Goal: Task Accomplishment & Management: Complete application form

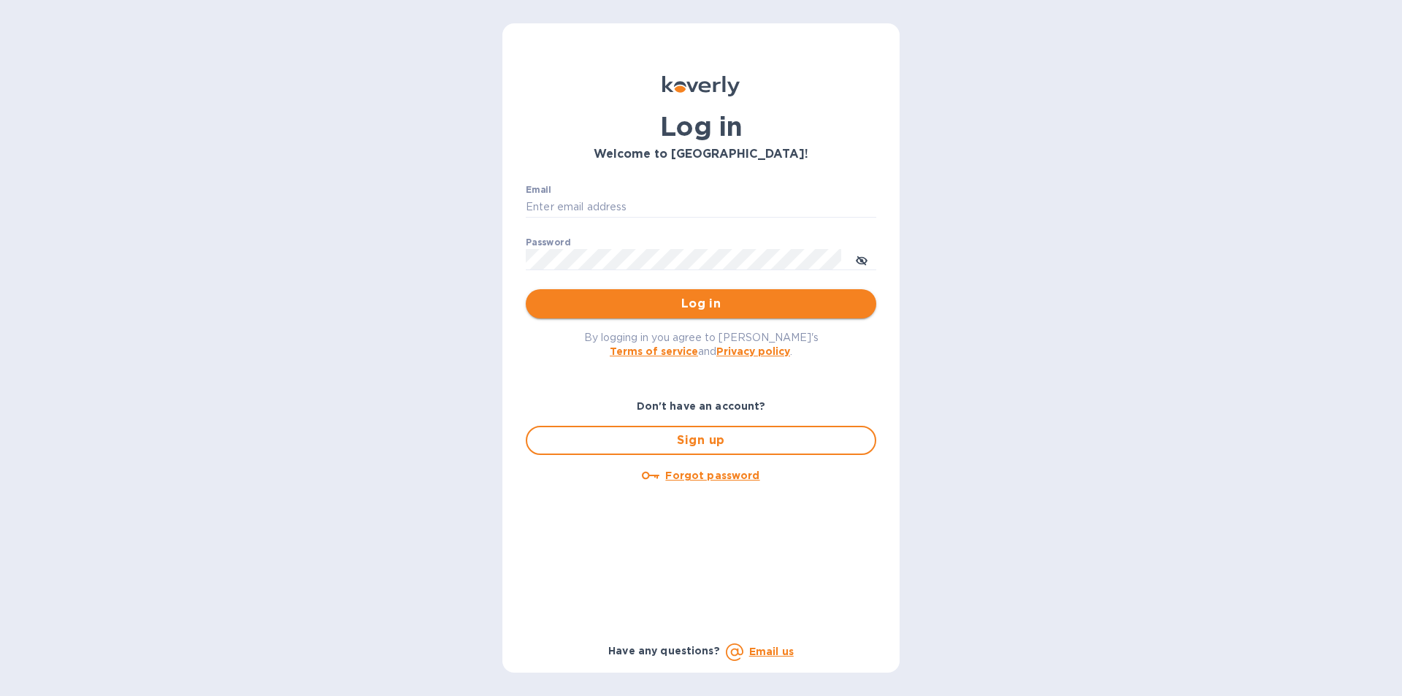
type input "[EMAIL_ADDRESS][DOMAIN_NAME]"
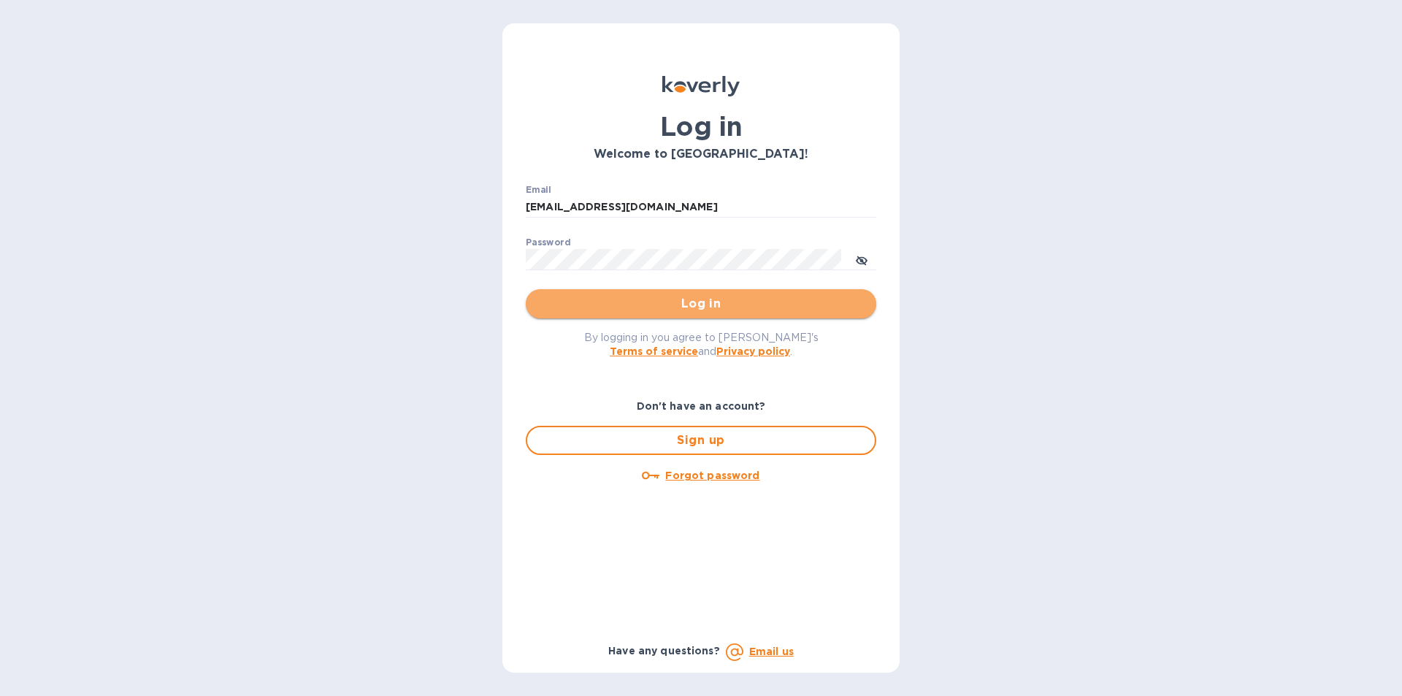
click at [668, 306] on span "Log in" at bounding box center [701, 304] width 327 height 18
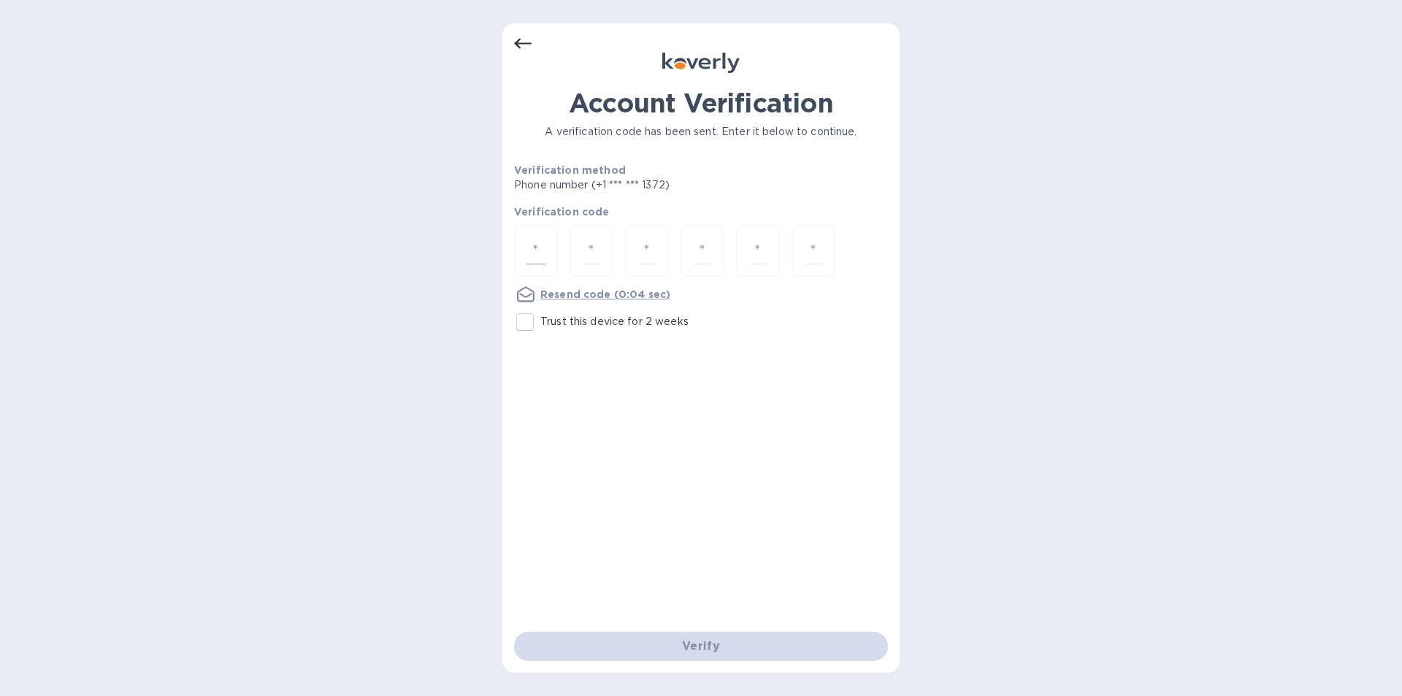
click at [539, 241] on input "number" at bounding box center [536, 250] width 19 height 27
type input "5"
type input "2"
type input "9"
type input "1"
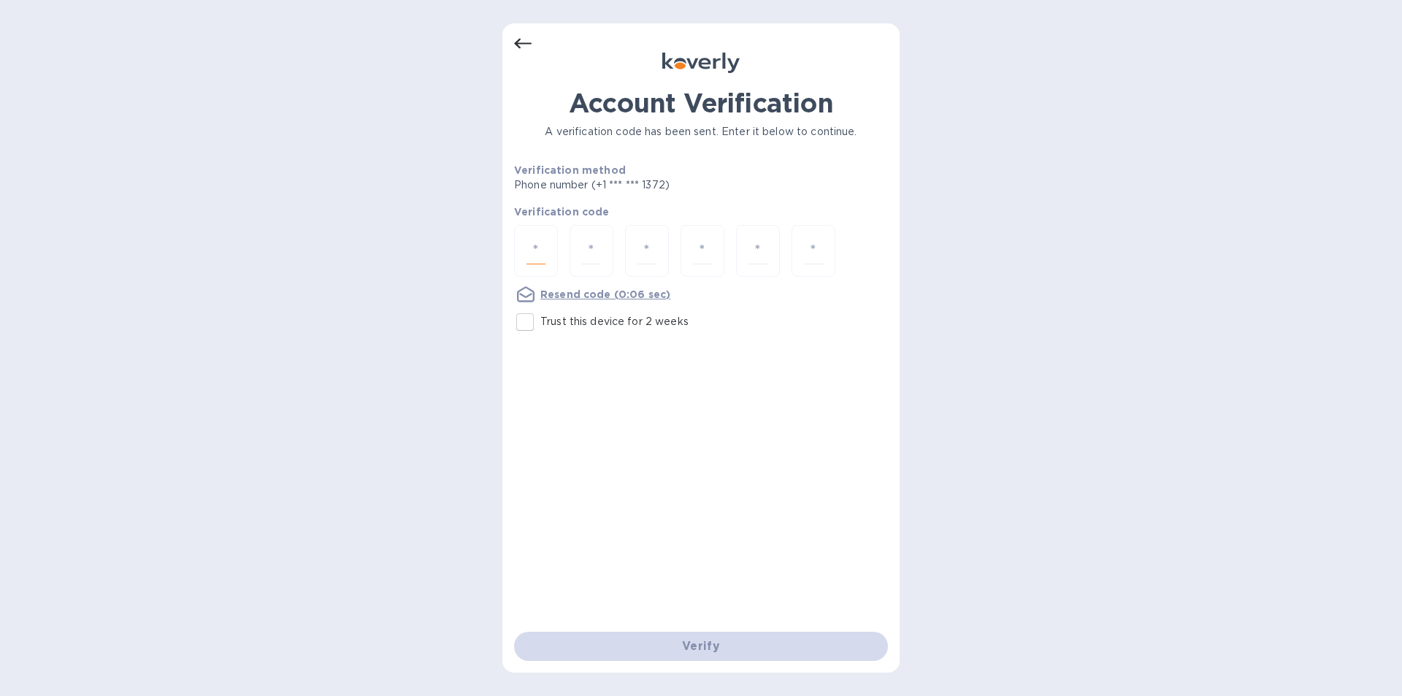
click at [544, 240] on input "number" at bounding box center [536, 250] width 19 height 27
type input "7"
type input "1"
type input "3"
type input "7"
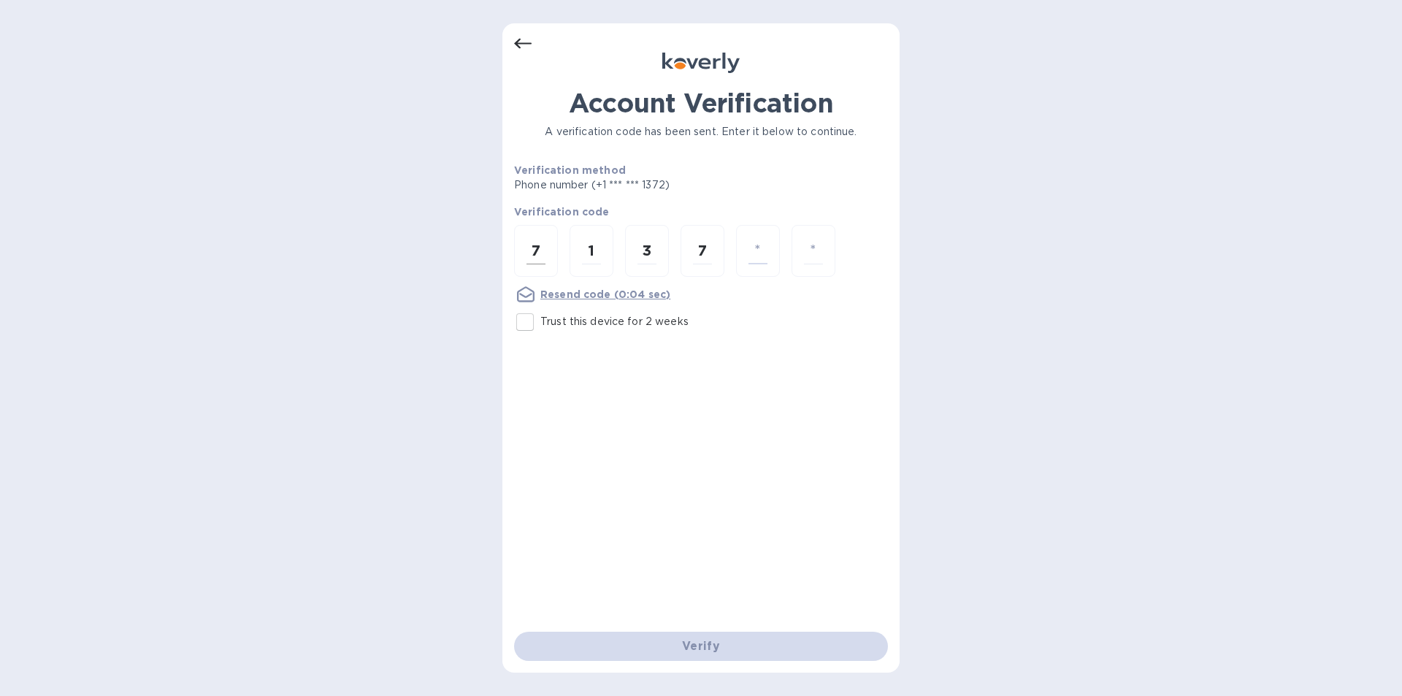
type input "6"
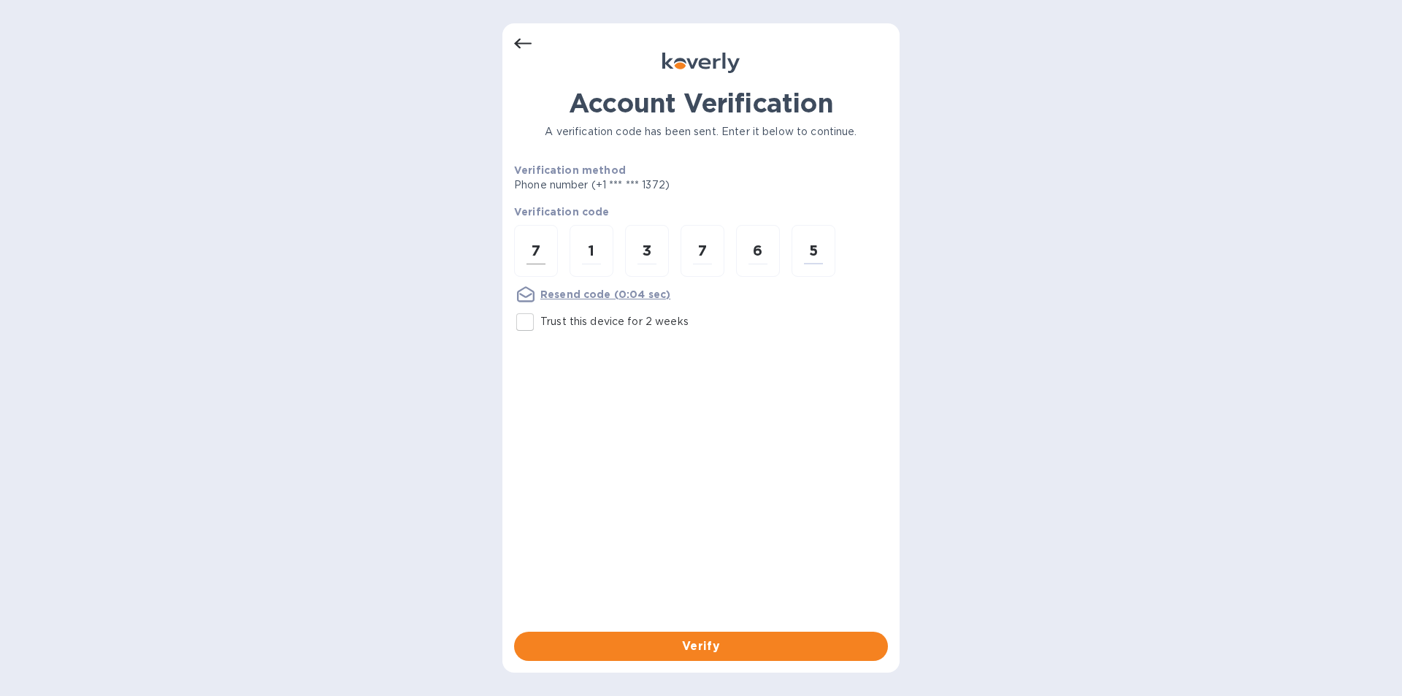
type input "5"
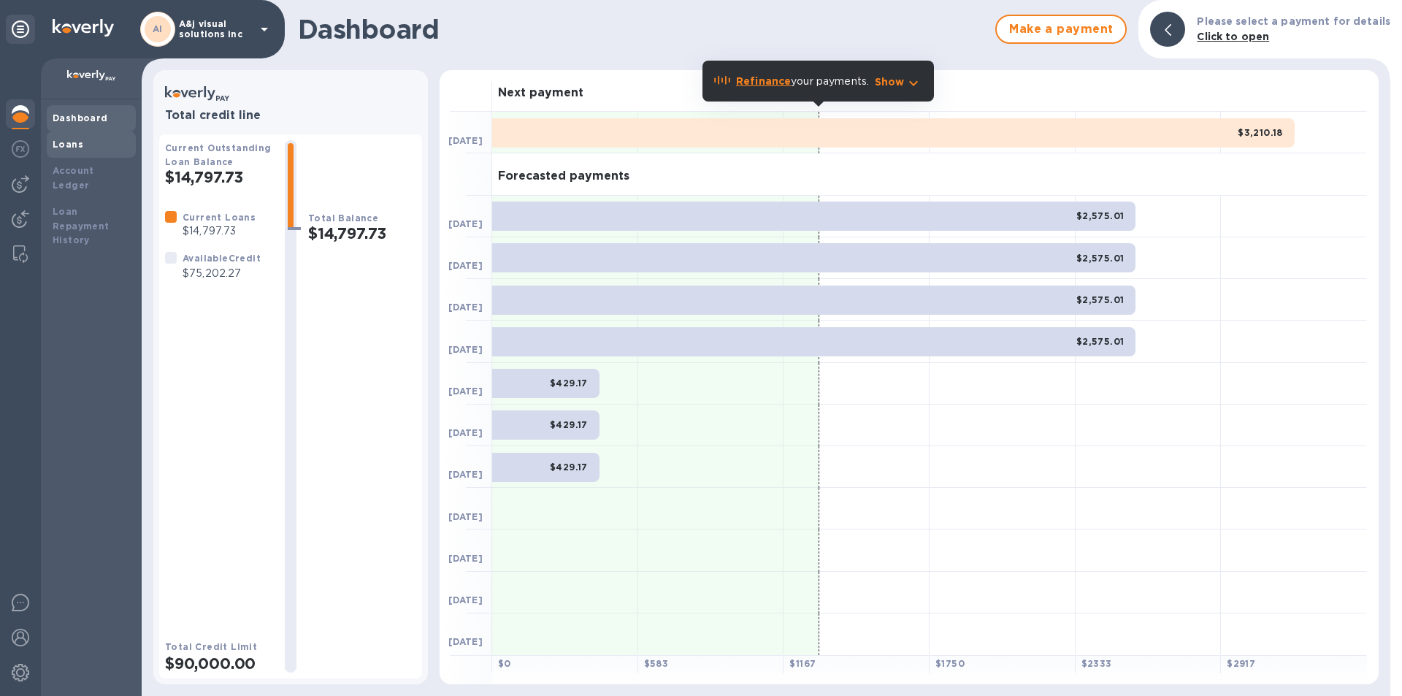
click at [88, 148] on div "Loans" at bounding box center [91, 144] width 77 height 15
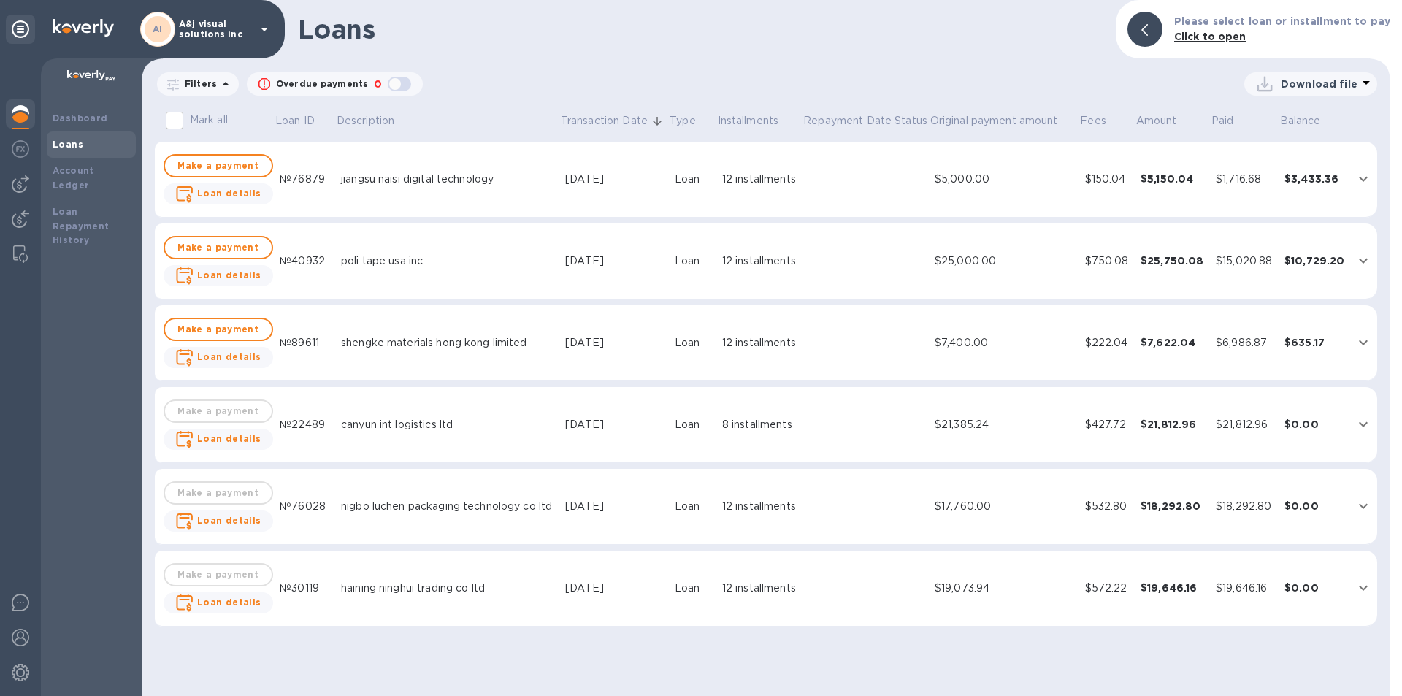
click at [15, 120] on img at bounding box center [21, 114] width 18 height 18
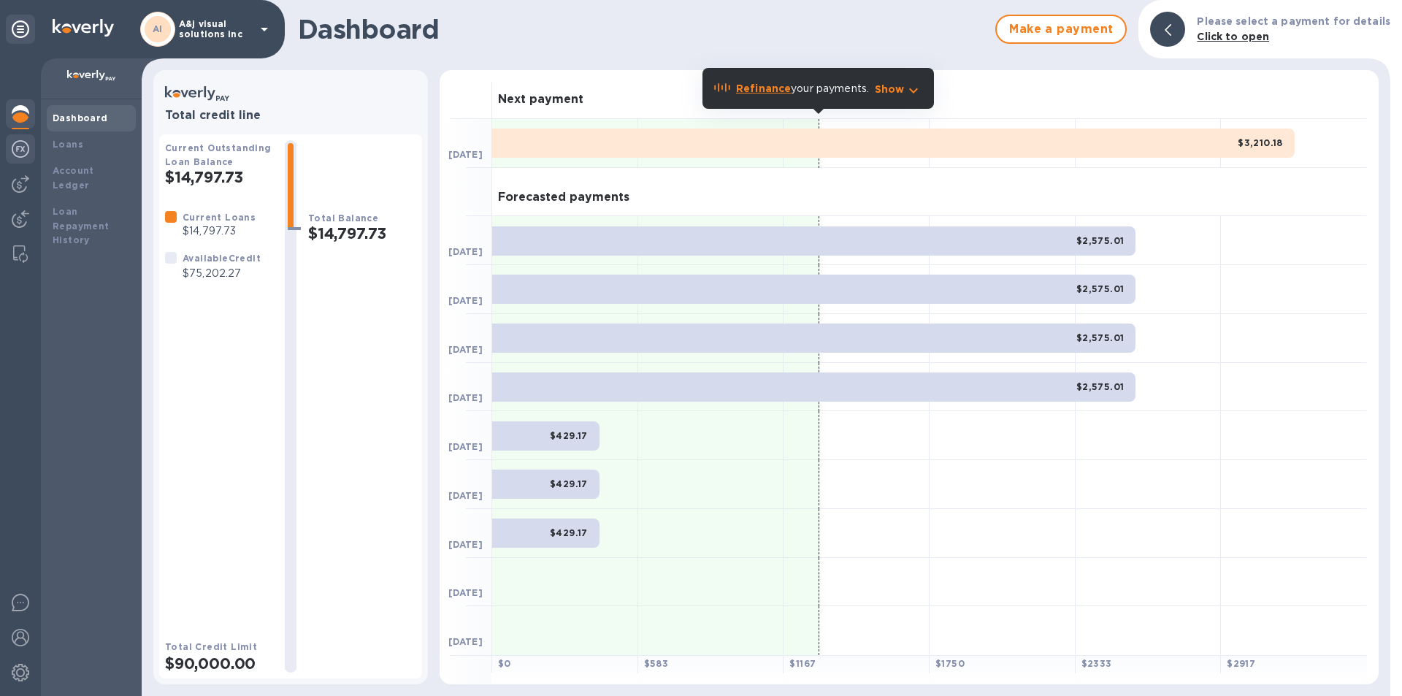
click at [18, 145] on img at bounding box center [21, 149] width 18 height 18
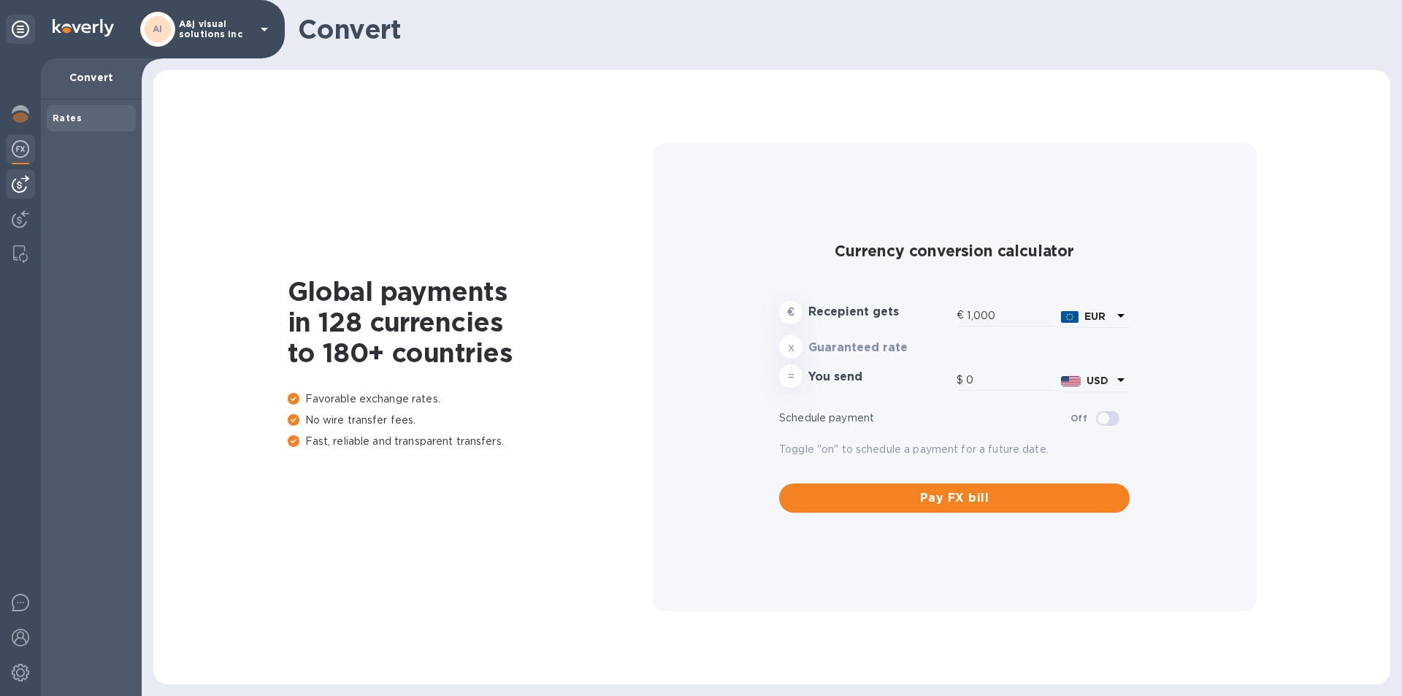
type input "1,181.7"
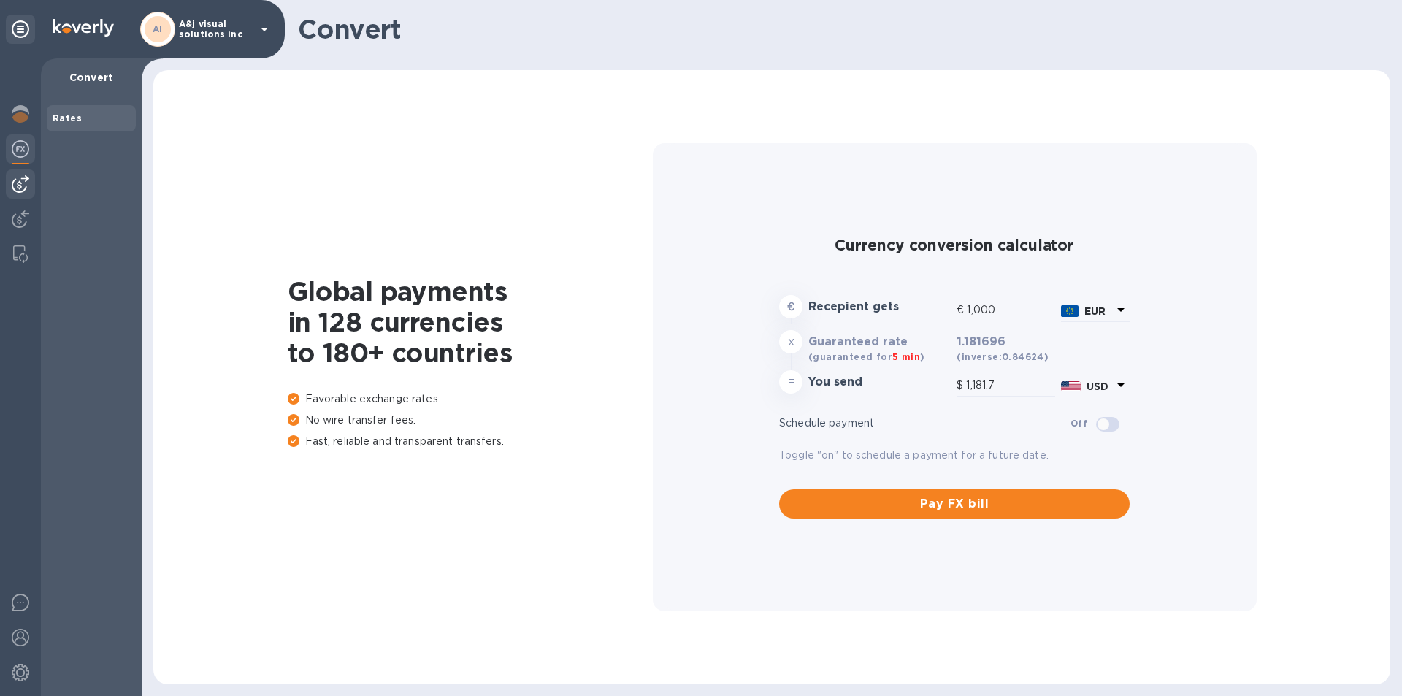
click at [18, 183] on img at bounding box center [21, 184] width 18 height 18
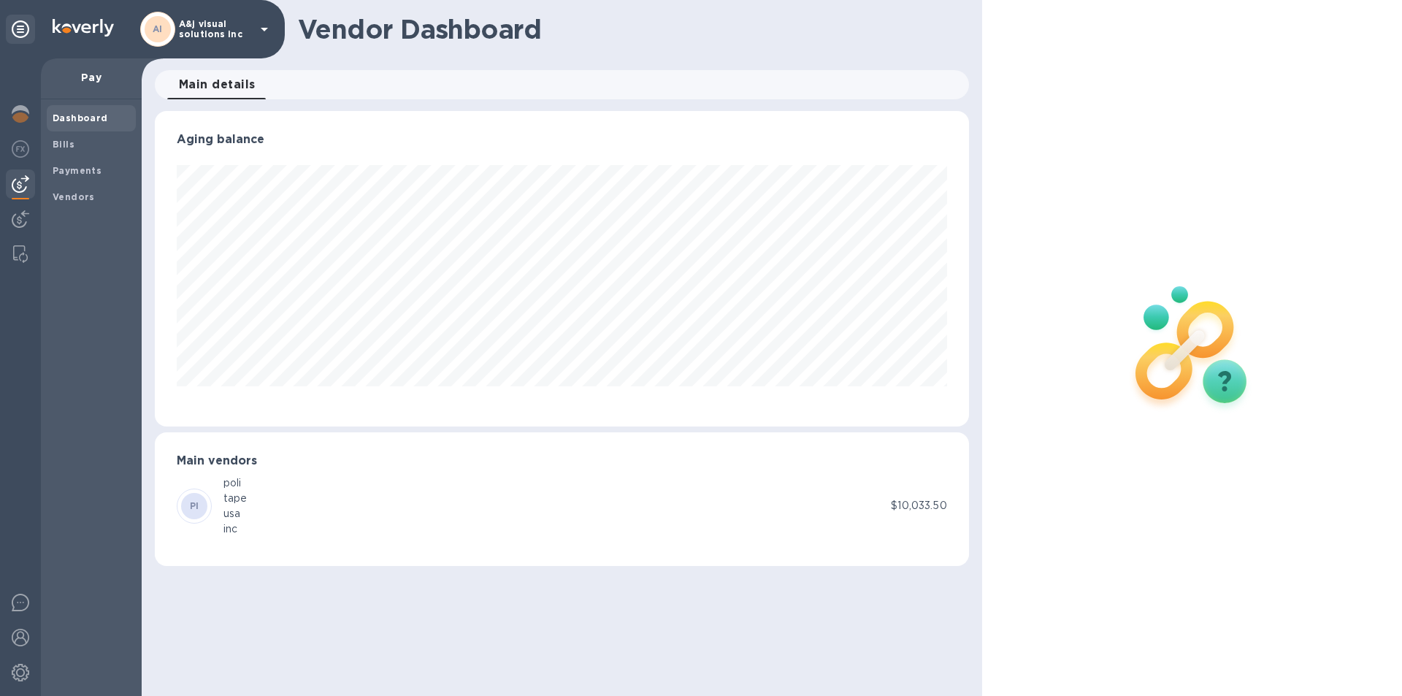
scroll to position [316, 814]
click at [60, 116] on b "Dashboard" at bounding box center [81, 117] width 56 height 11
click at [15, 107] on img at bounding box center [21, 114] width 18 height 18
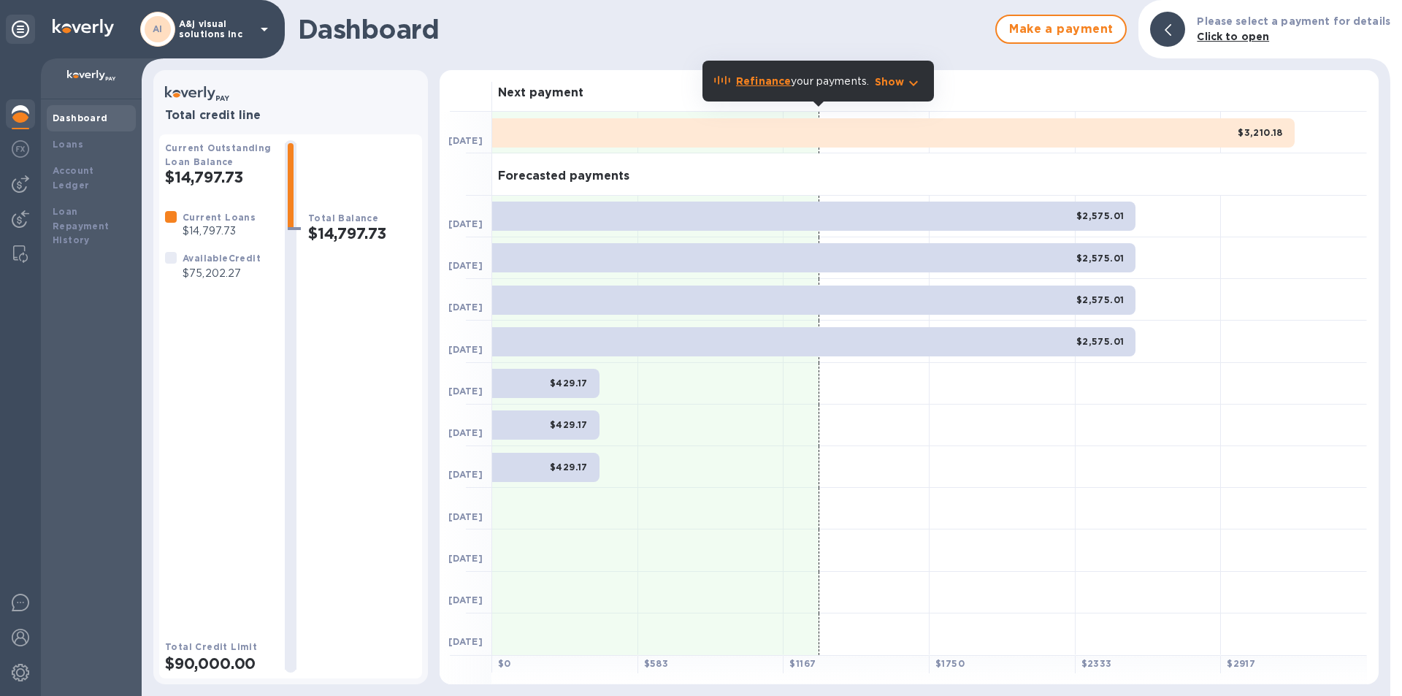
click at [82, 117] on b "Dashboard" at bounding box center [81, 117] width 56 height 11
click at [70, 113] on b "Dashboard" at bounding box center [81, 117] width 56 height 11
click at [85, 118] on b "Dashboard" at bounding box center [81, 117] width 56 height 11
click at [2, 111] on div at bounding box center [20, 377] width 41 height 638
click at [24, 118] on img at bounding box center [21, 114] width 18 height 18
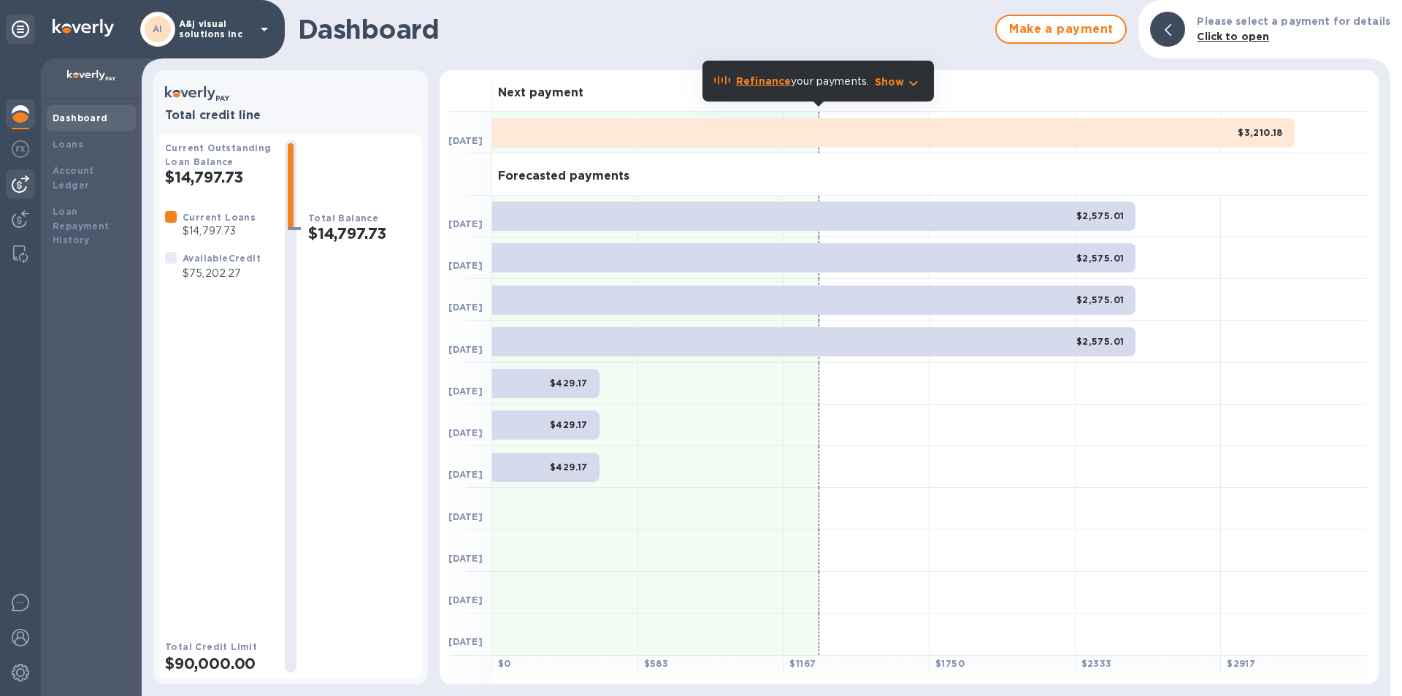
click at [16, 187] on img at bounding box center [21, 184] width 18 height 18
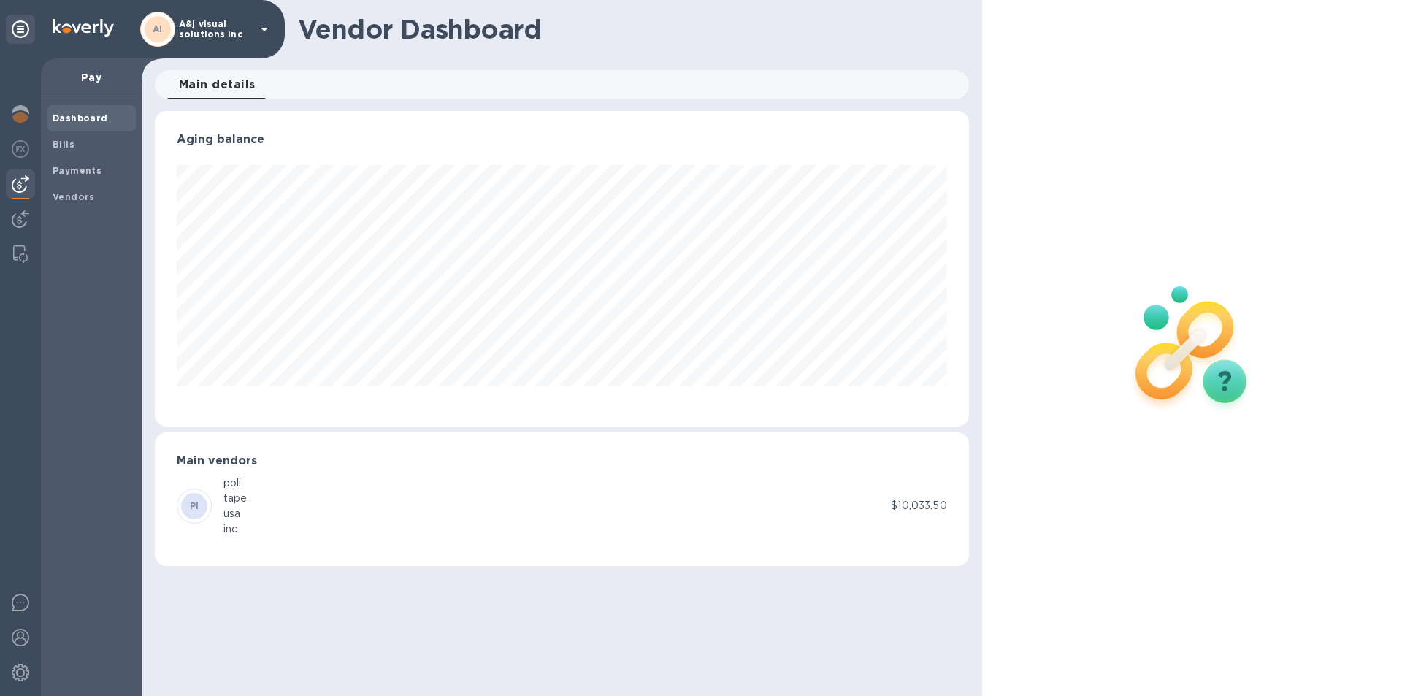
scroll to position [316, 814]
click at [28, 110] on img at bounding box center [21, 114] width 18 height 18
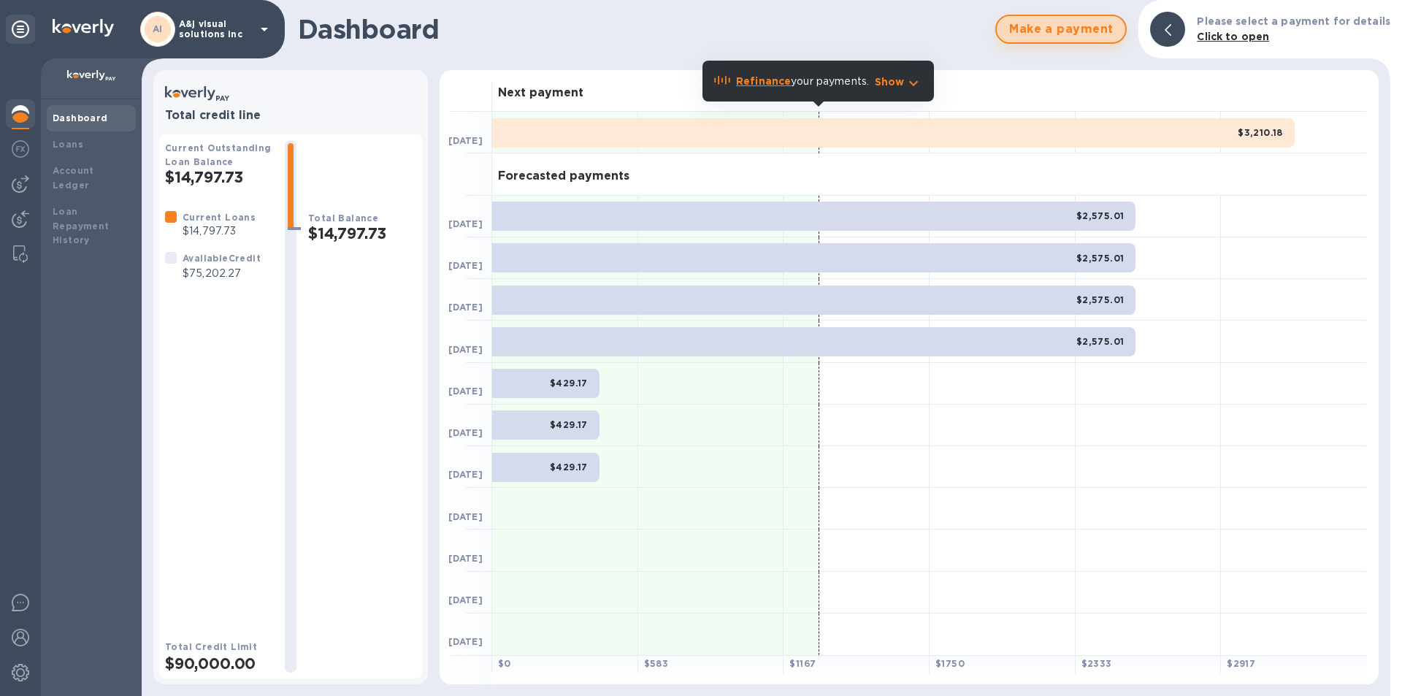
click at [1009, 37] on button "Make a payment" at bounding box center [1060, 29] width 131 height 29
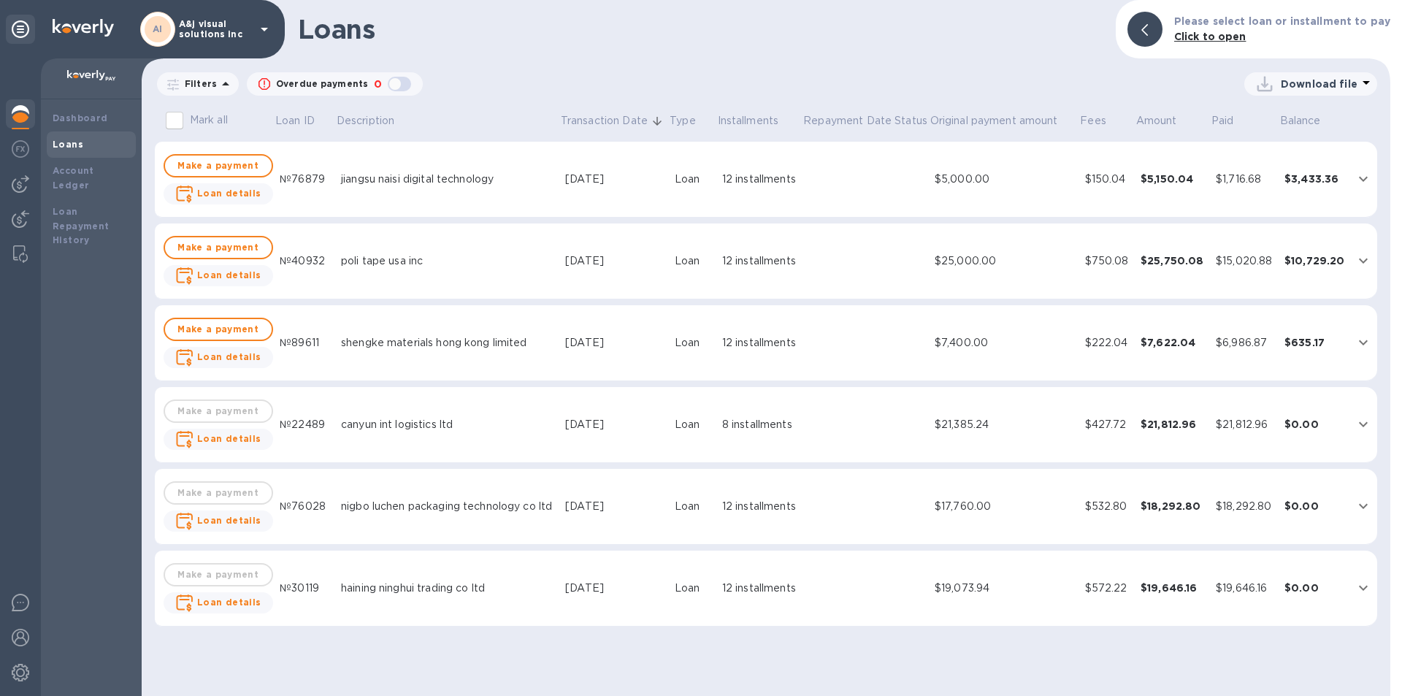
click at [14, 122] on img at bounding box center [21, 114] width 18 height 18
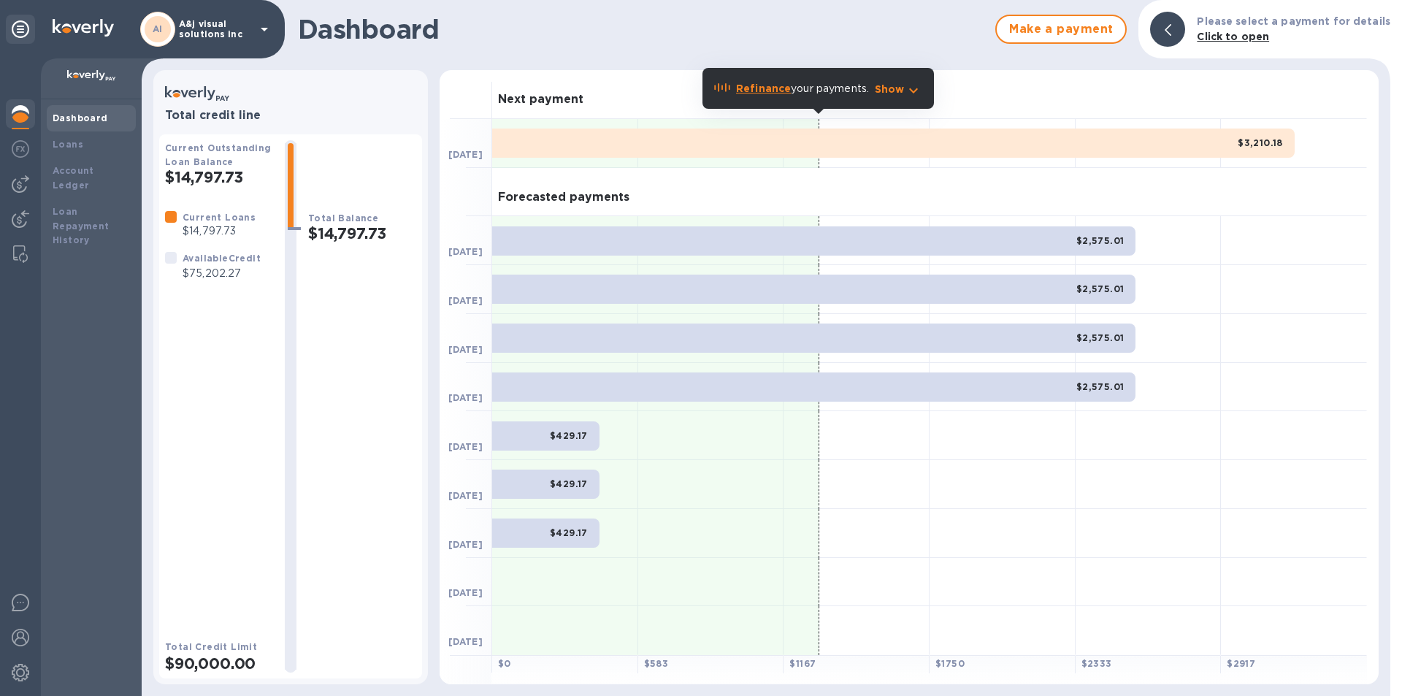
click at [1169, 29] on div at bounding box center [1167, 29] width 35 height 35
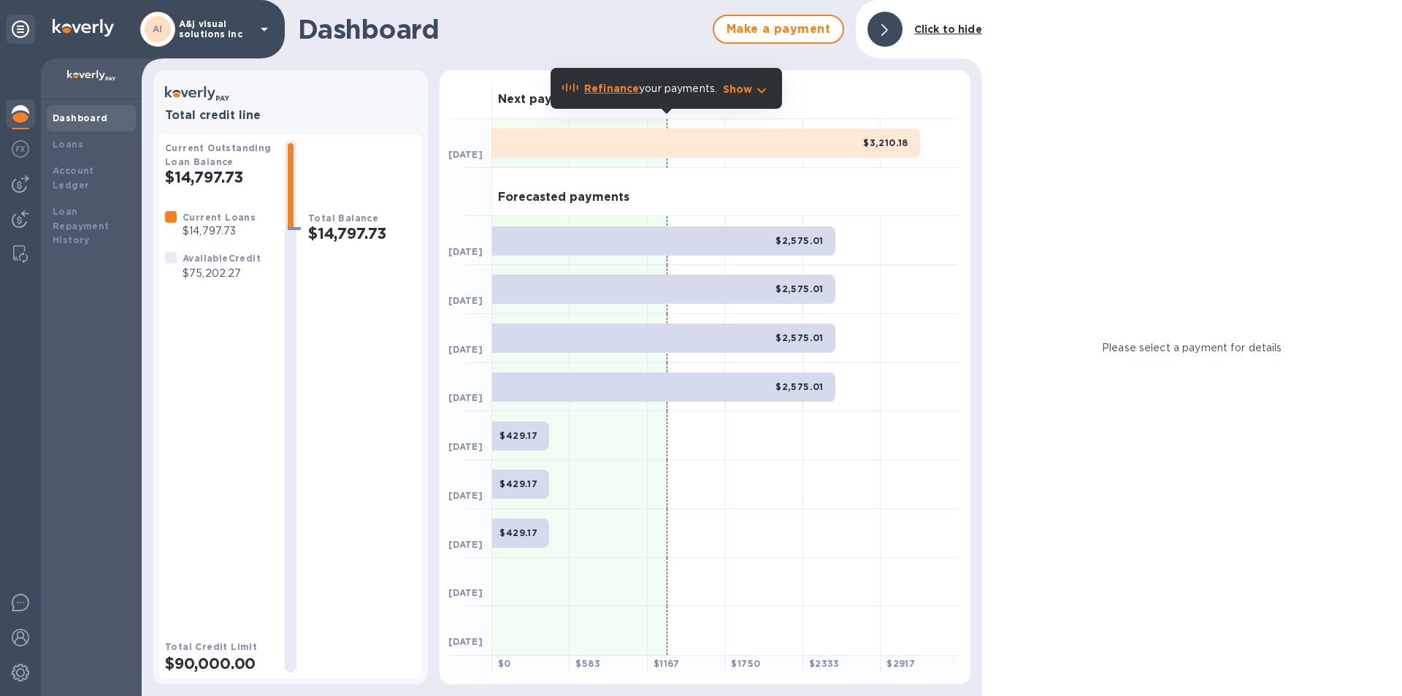
click at [898, 28] on div at bounding box center [885, 29] width 35 height 35
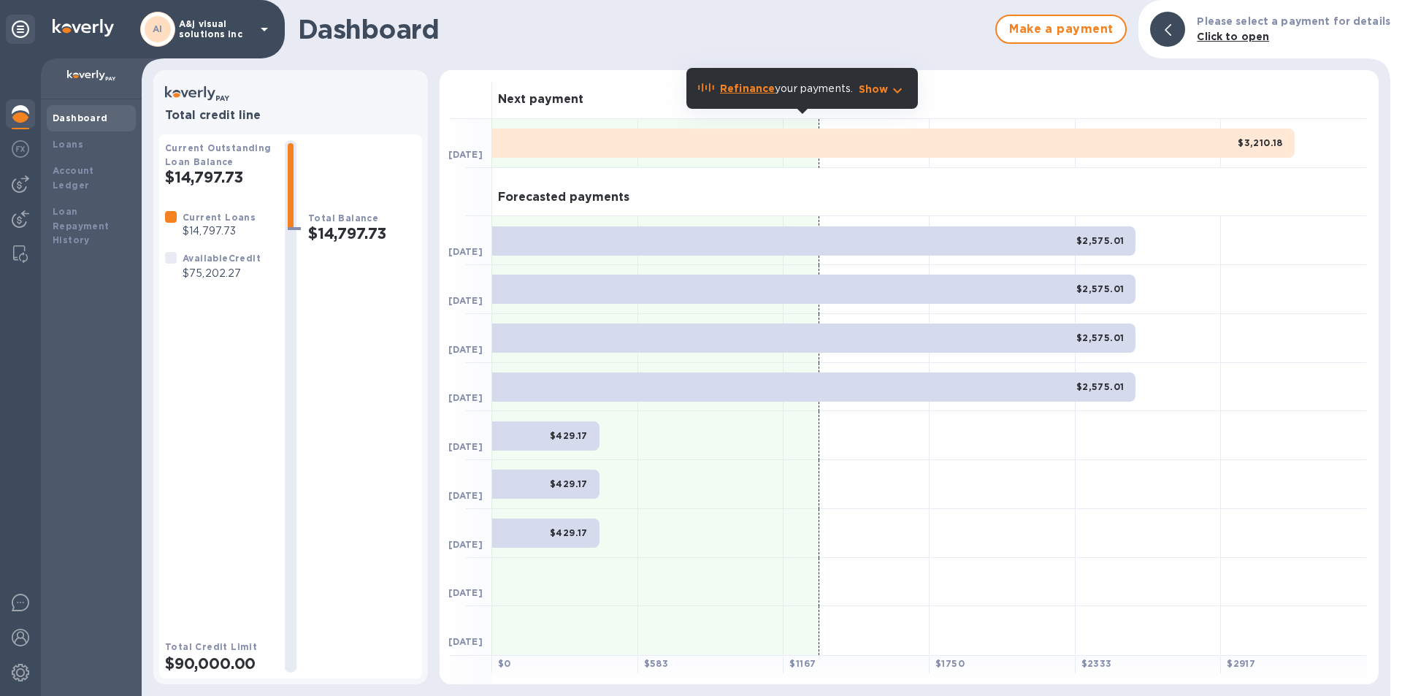
click at [273, 30] on div "AI A&j visual solutions inc" at bounding box center [142, 29] width 285 height 58
click at [267, 28] on icon at bounding box center [264, 30] width 7 height 4
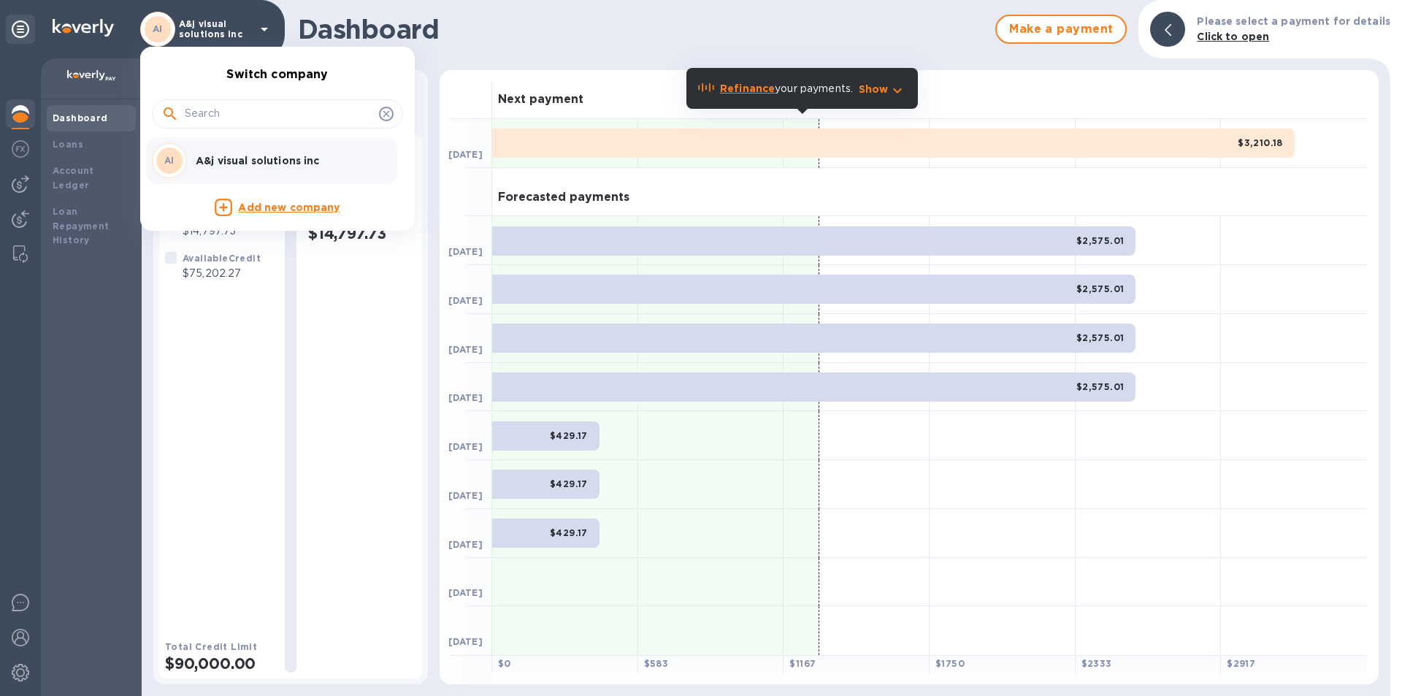
drag, startPoint x: 395, startPoint y: 112, endPoint x: 365, endPoint y: 112, distance: 29.9
click at [395, 112] on div at bounding box center [277, 113] width 251 height 29
click at [50, 144] on div at bounding box center [701, 348] width 1402 height 696
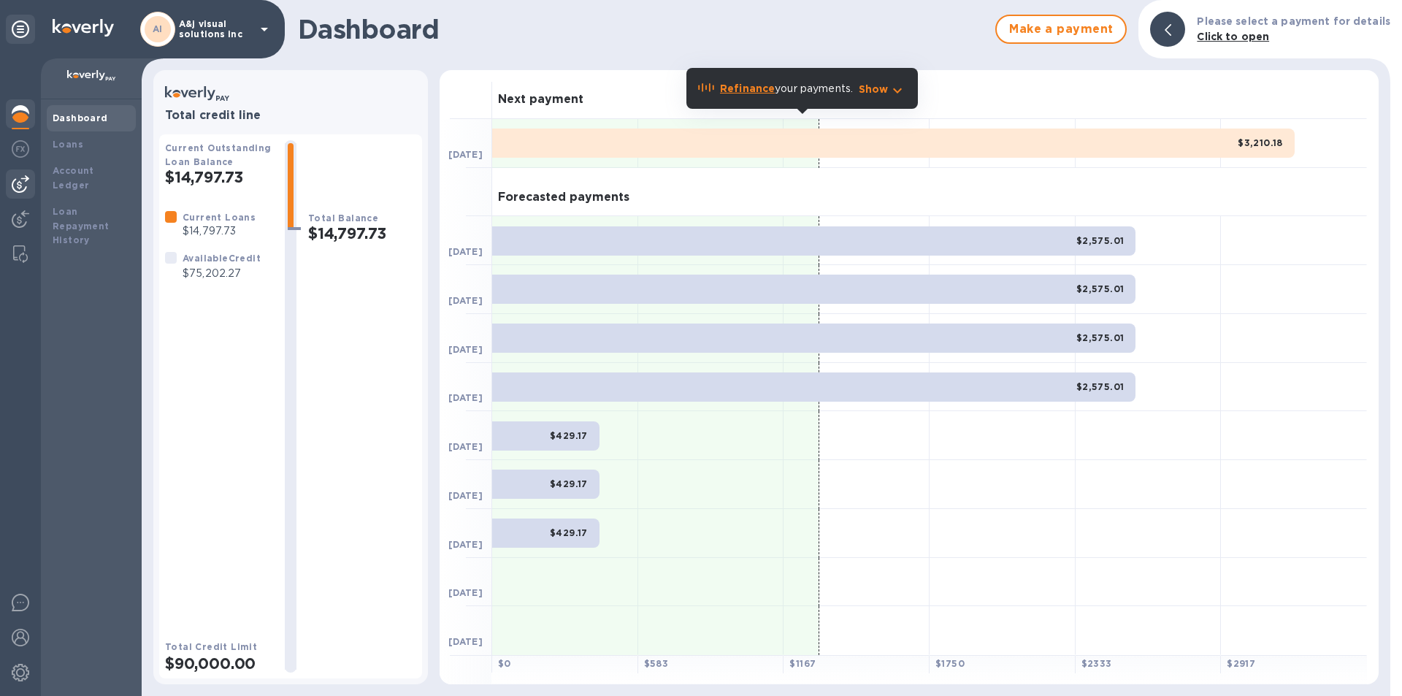
click at [26, 183] on img at bounding box center [21, 184] width 18 height 18
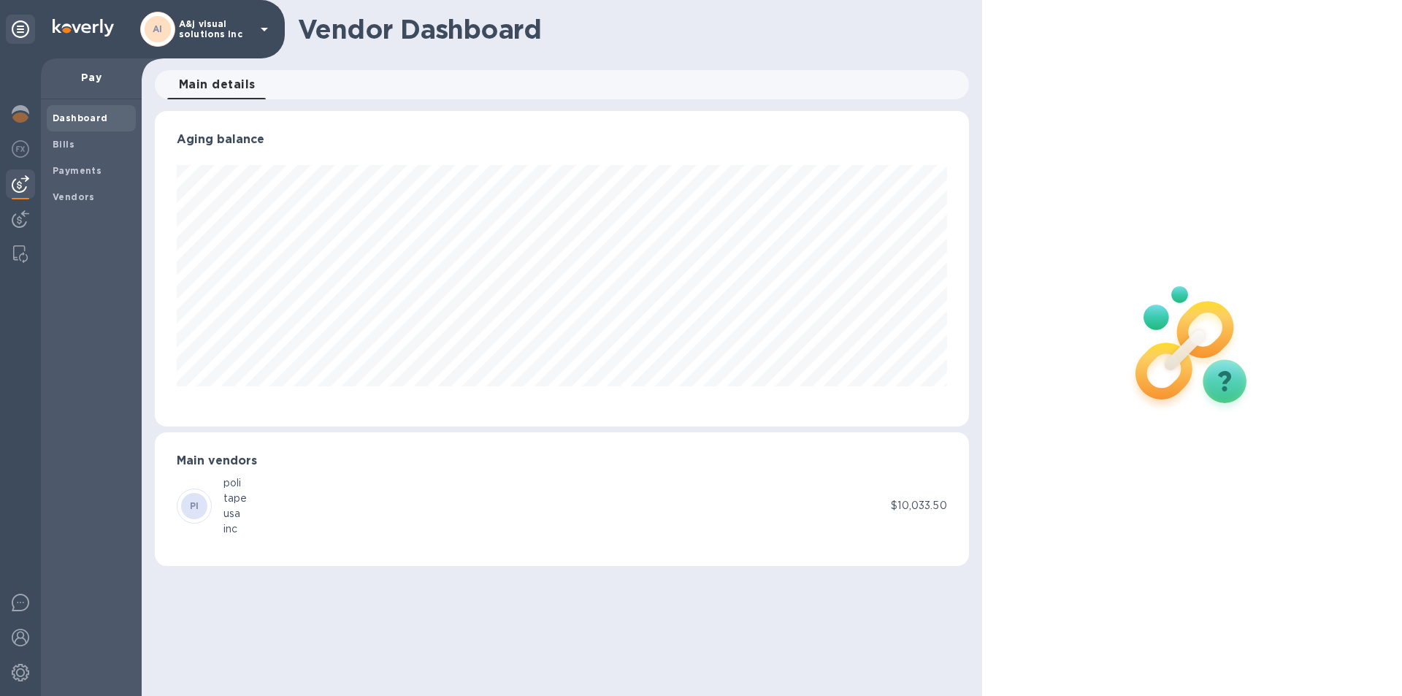
scroll to position [316, 814]
click at [66, 195] on b "Vendors" at bounding box center [74, 196] width 42 height 11
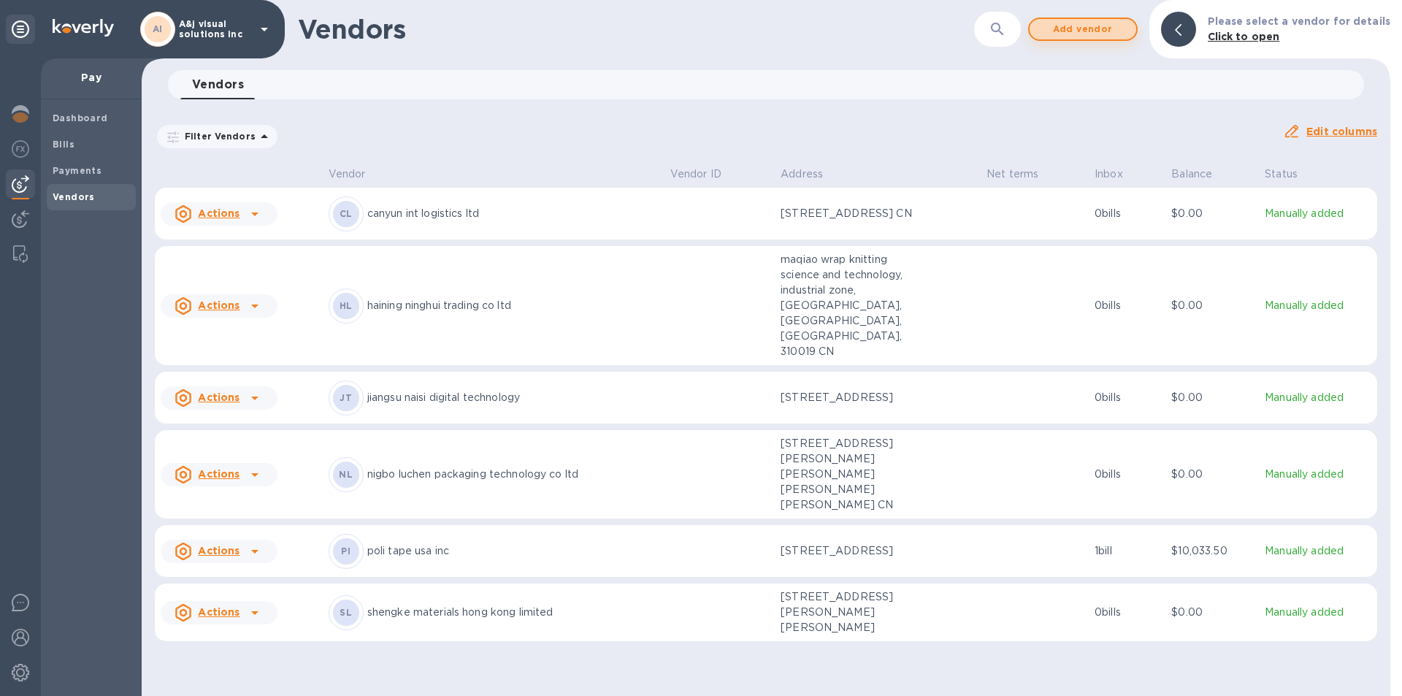
click at [1101, 23] on span "Add vendor" at bounding box center [1082, 29] width 83 height 18
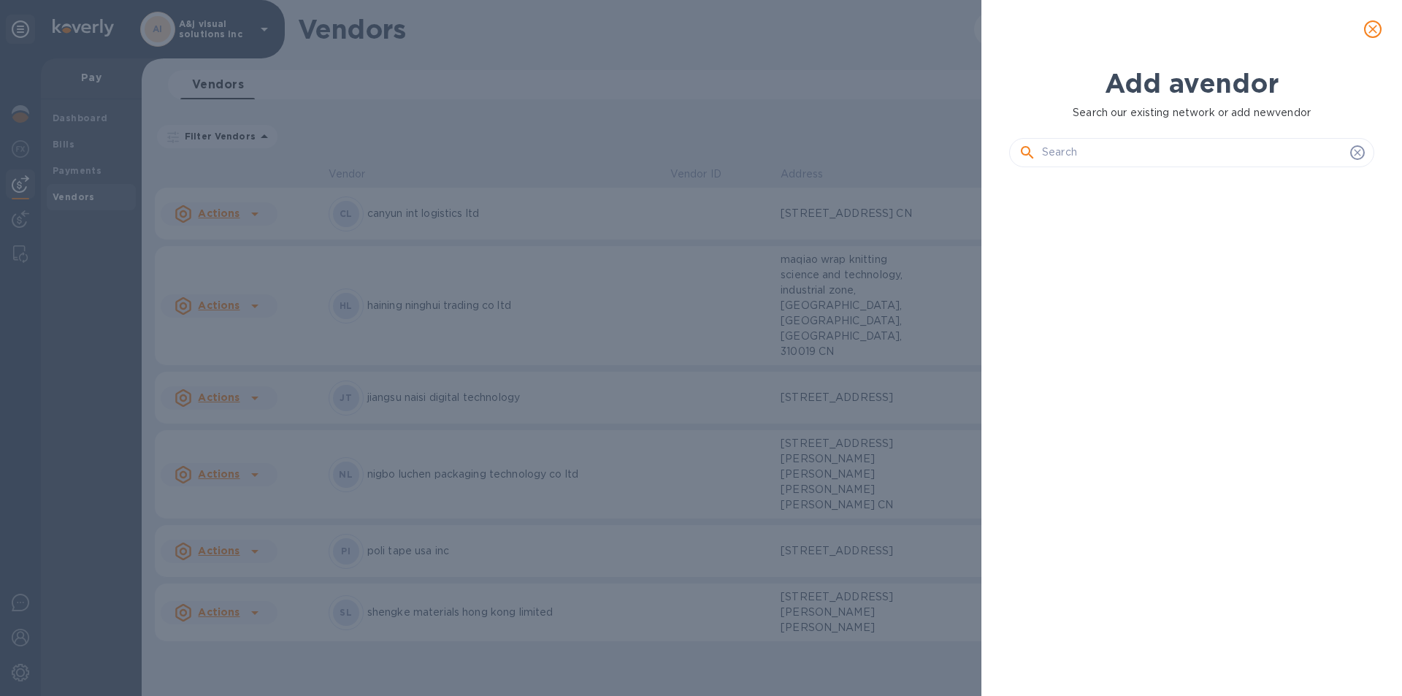
scroll to position [467, 371]
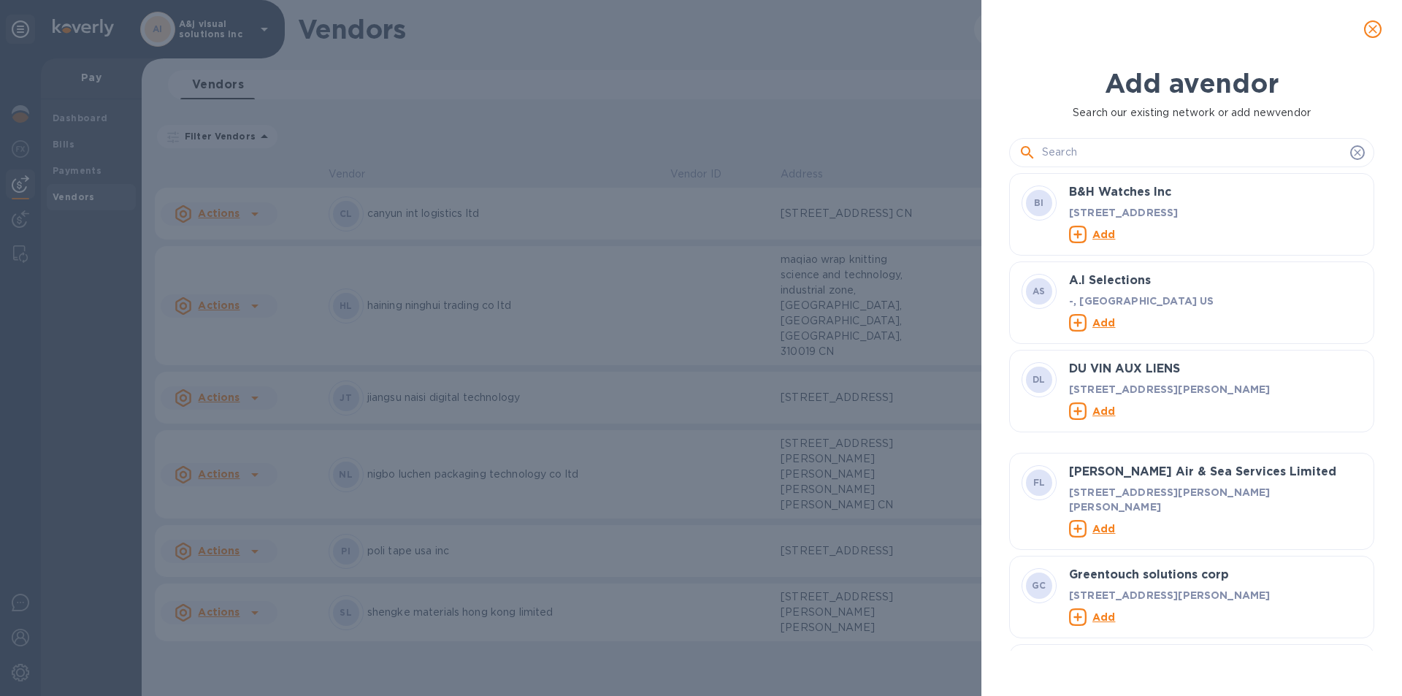
click at [1148, 156] on input "text" at bounding box center [1193, 153] width 302 height 22
click at [1133, 150] on input "text" at bounding box center [1193, 153] width 302 height 22
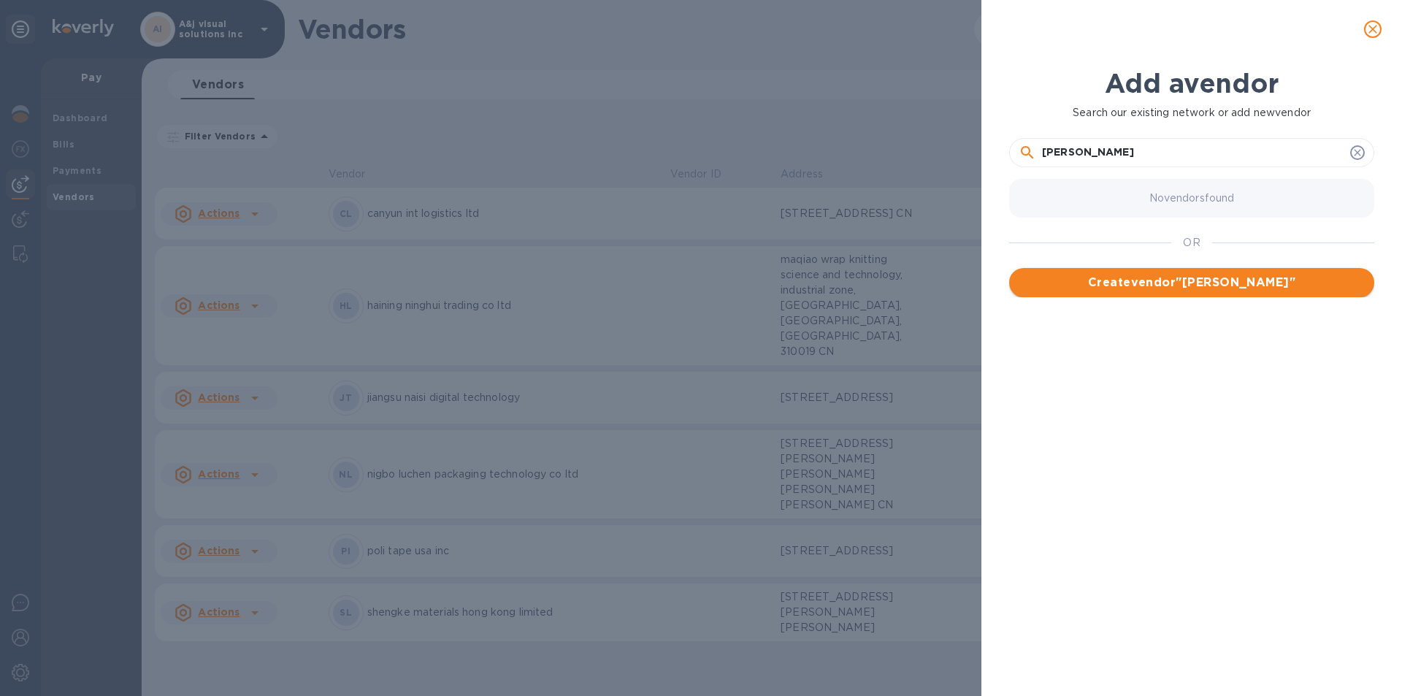
type input "jay kay realty"
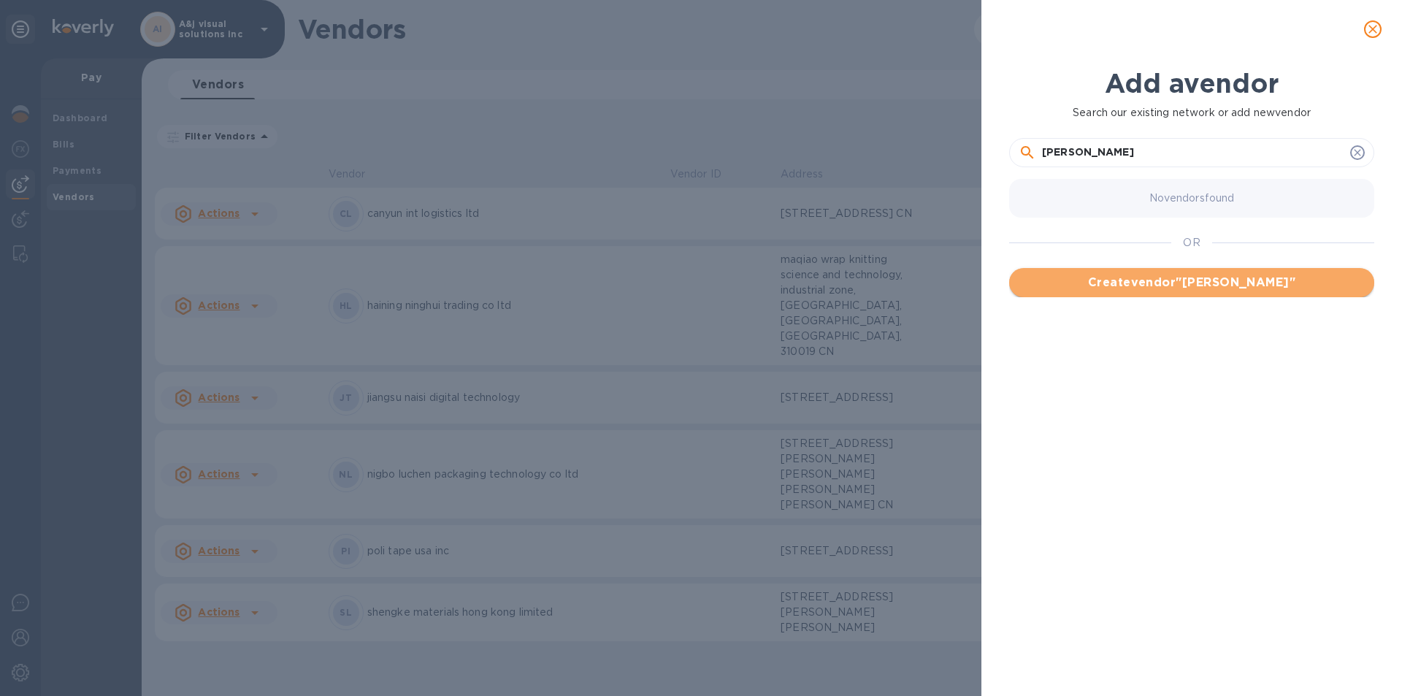
click at [1242, 290] on span "Create vendor " jay kay realty "" at bounding box center [1192, 283] width 342 height 18
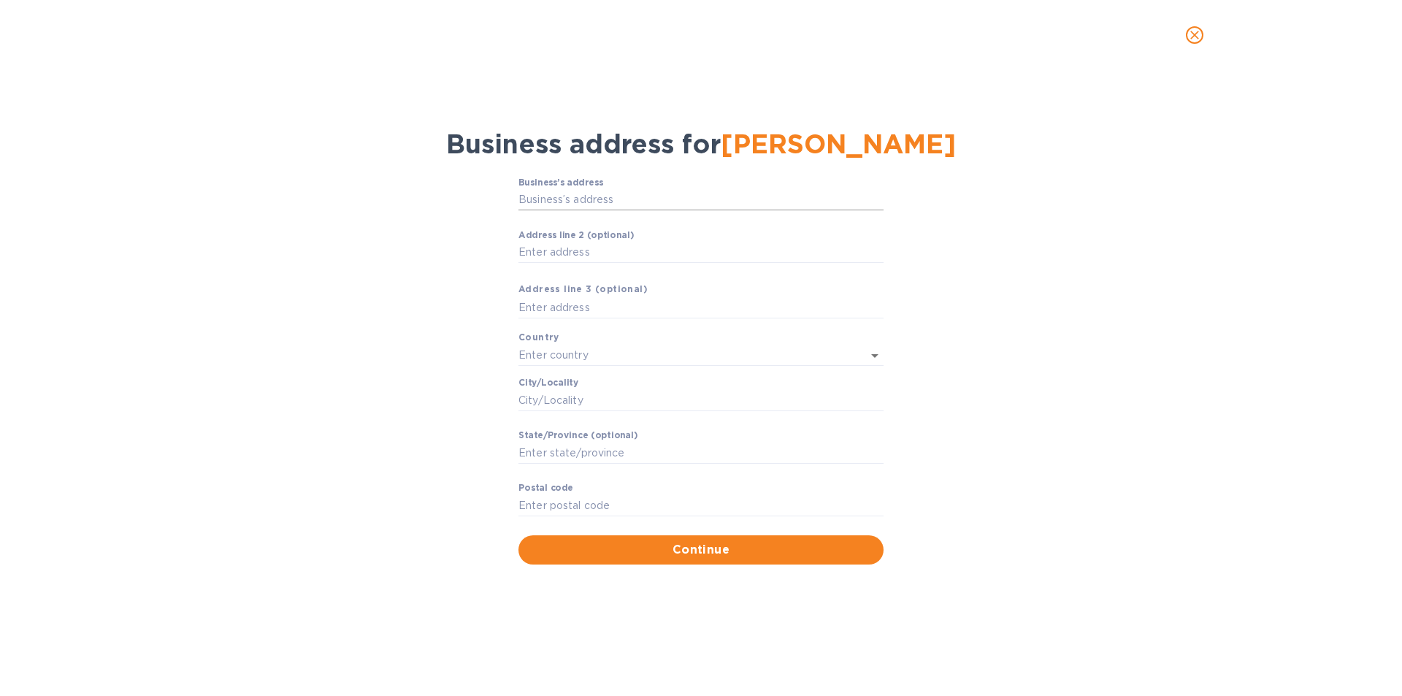
click at [618, 200] on input "Business’s аddress" at bounding box center [701, 200] width 365 height 22
type input "5"
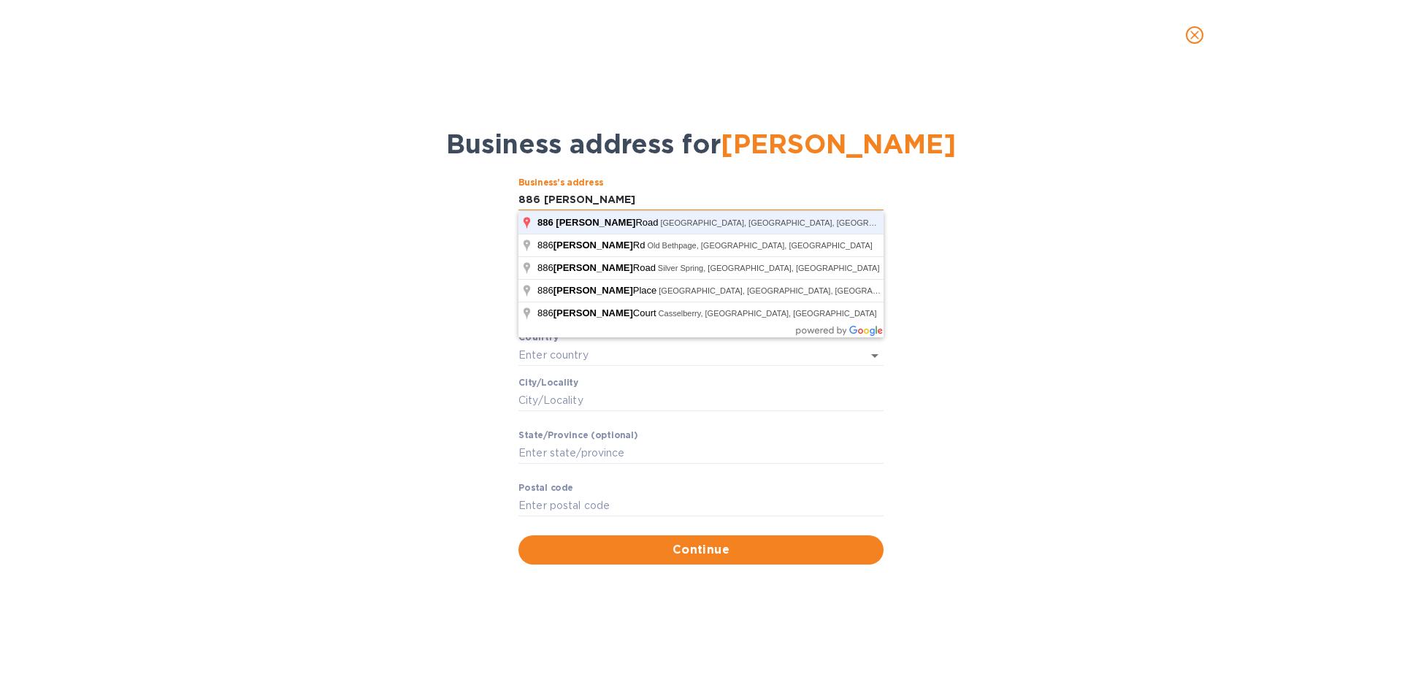
type input "886 Dahill Road"
type input "United States"
type input "NY"
type input "11204"
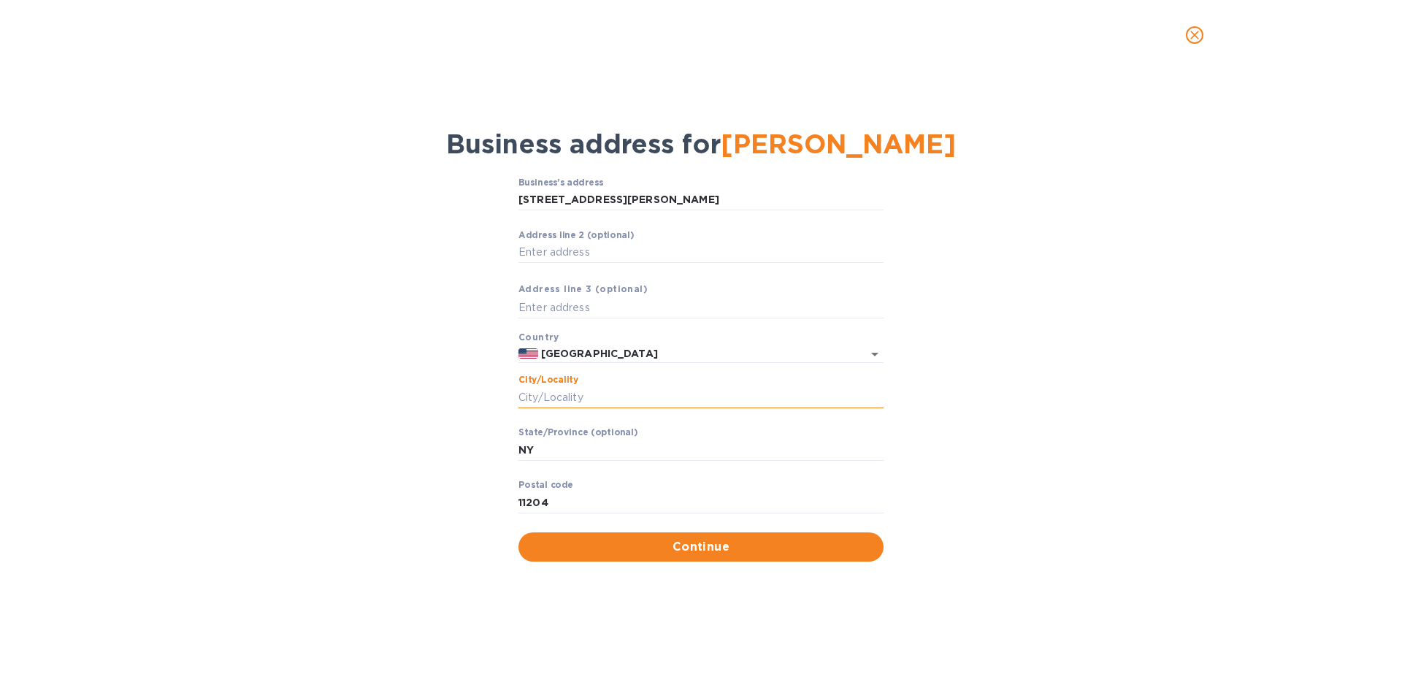
click at [620, 403] on input "Сity/Locаlity" at bounding box center [701, 397] width 365 height 22
type input "Brooklyn"
type input "Ny"
click at [574, 496] on input "11218" at bounding box center [701, 503] width 365 height 22
type input "11204"
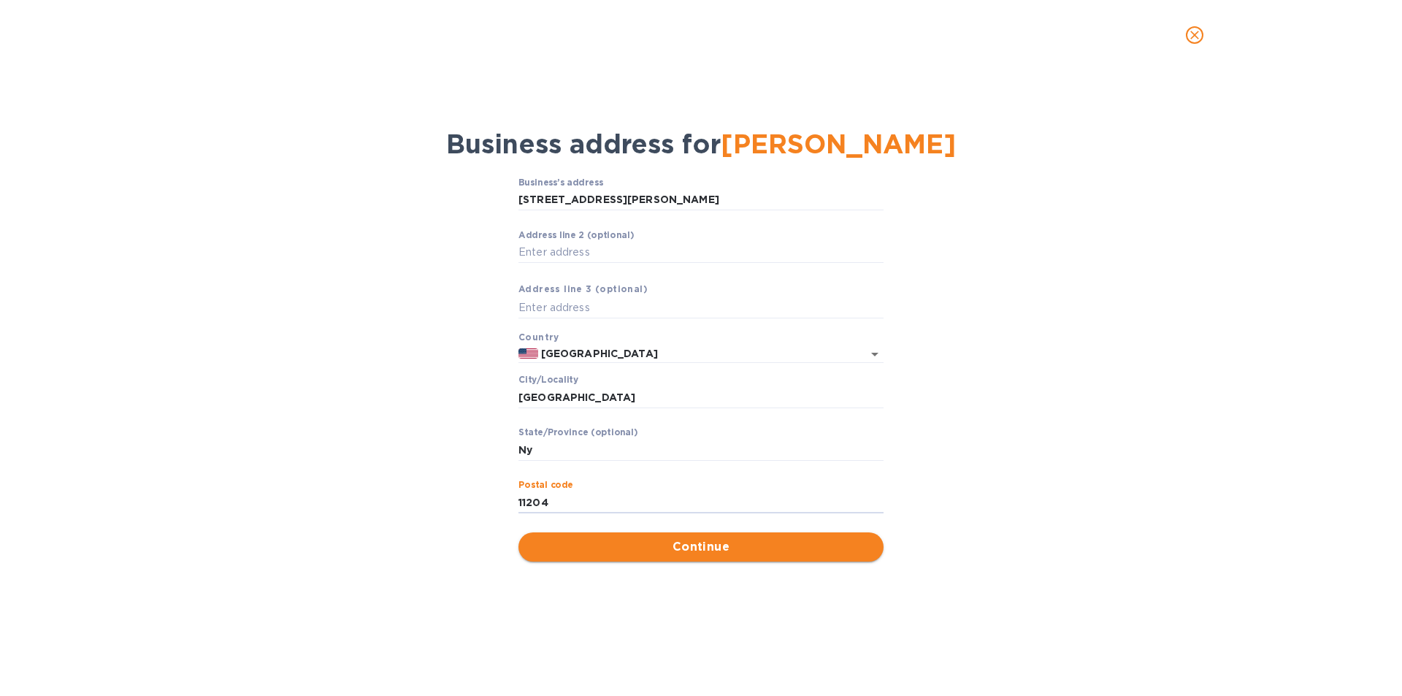
click at [638, 546] on span "Continue" at bounding box center [701, 547] width 342 height 18
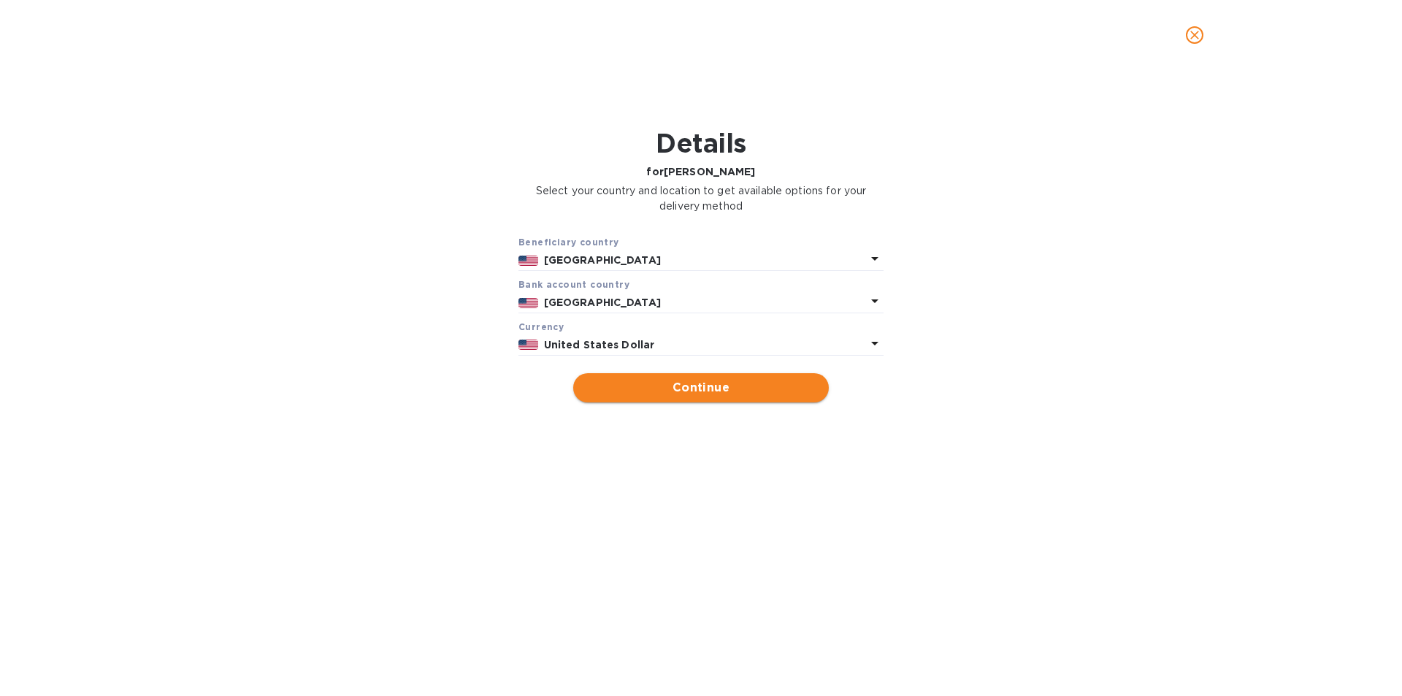
click at [668, 383] on span "Continue" at bounding box center [701, 388] width 232 height 18
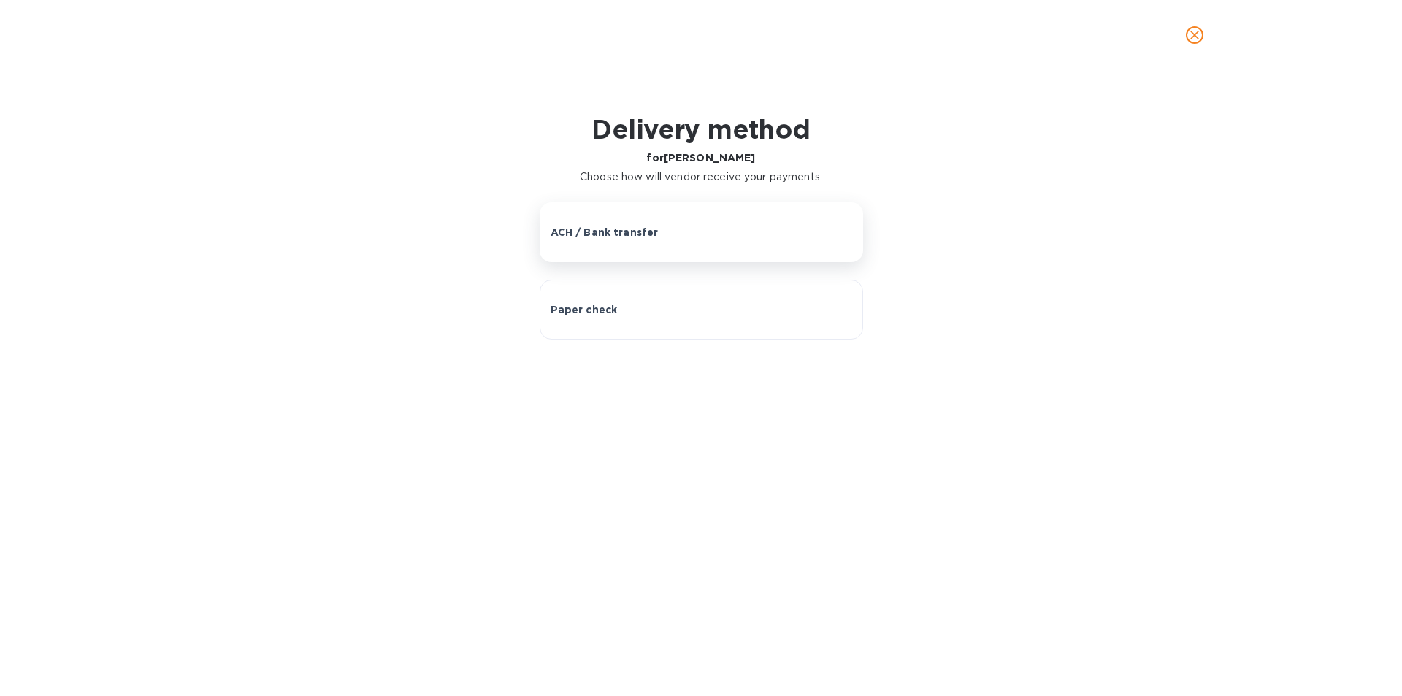
click at [651, 236] on p "ACH / Bank transfer" at bounding box center [605, 232] width 108 height 15
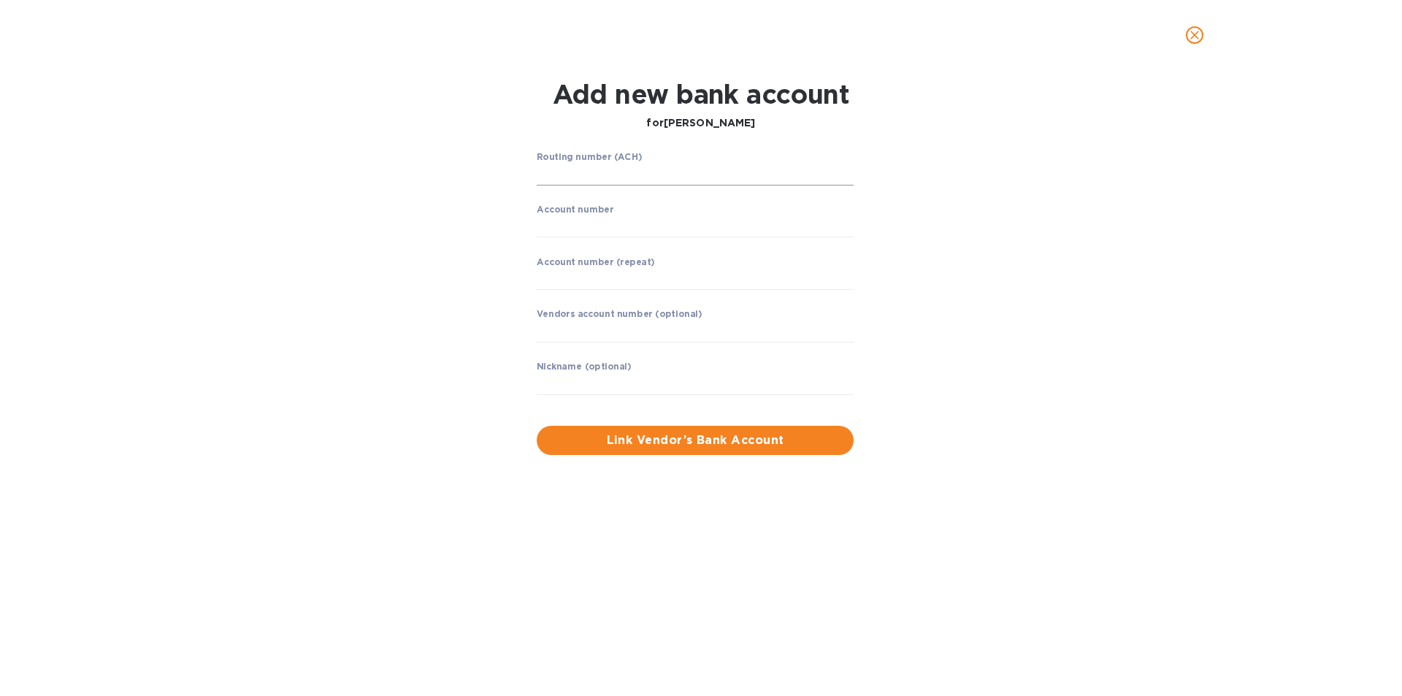
click at [631, 175] on input "string" at bounding box center [695, 175] width 317 height 22
type input "021000021"
click at [561, 222] on input "string" at bounding box center [695, 226] width 317 height 22
type input "763237382"
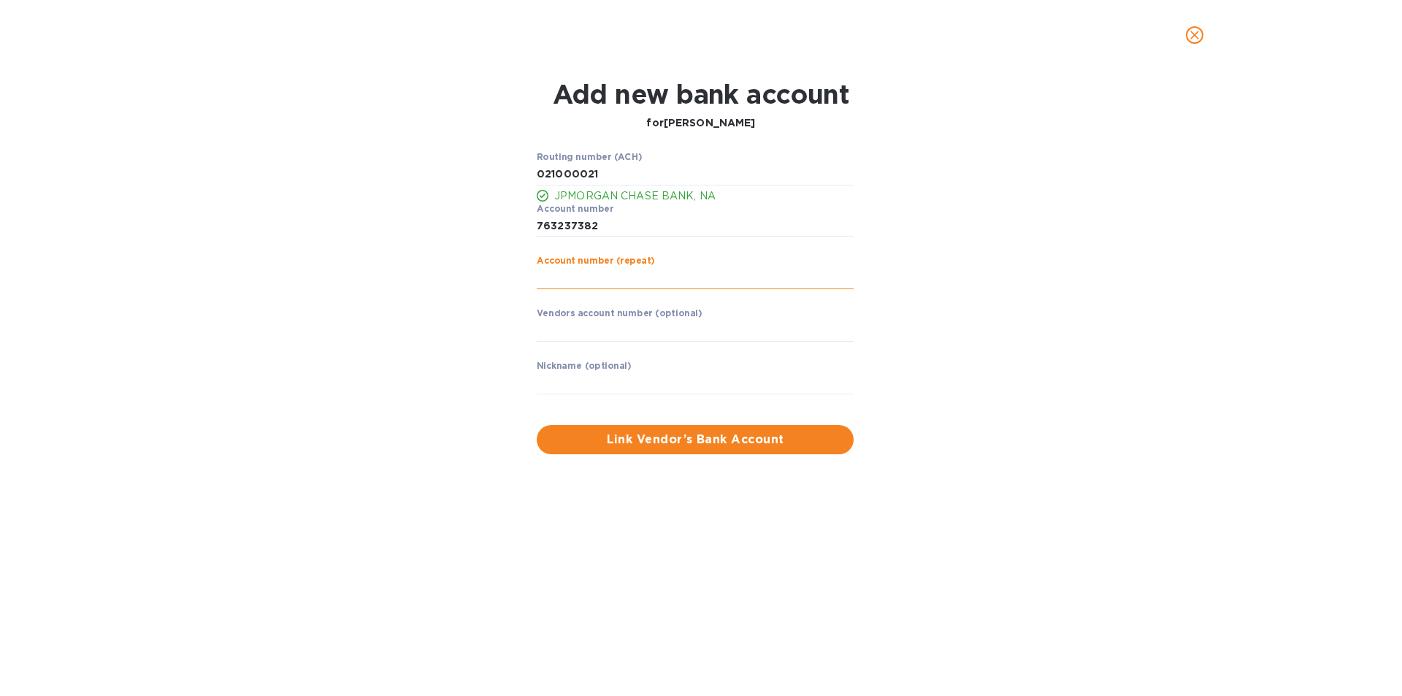
click at [596, 271] on input "string" at bounding box center [695, 278] width 317 height 22
type input "763237382"
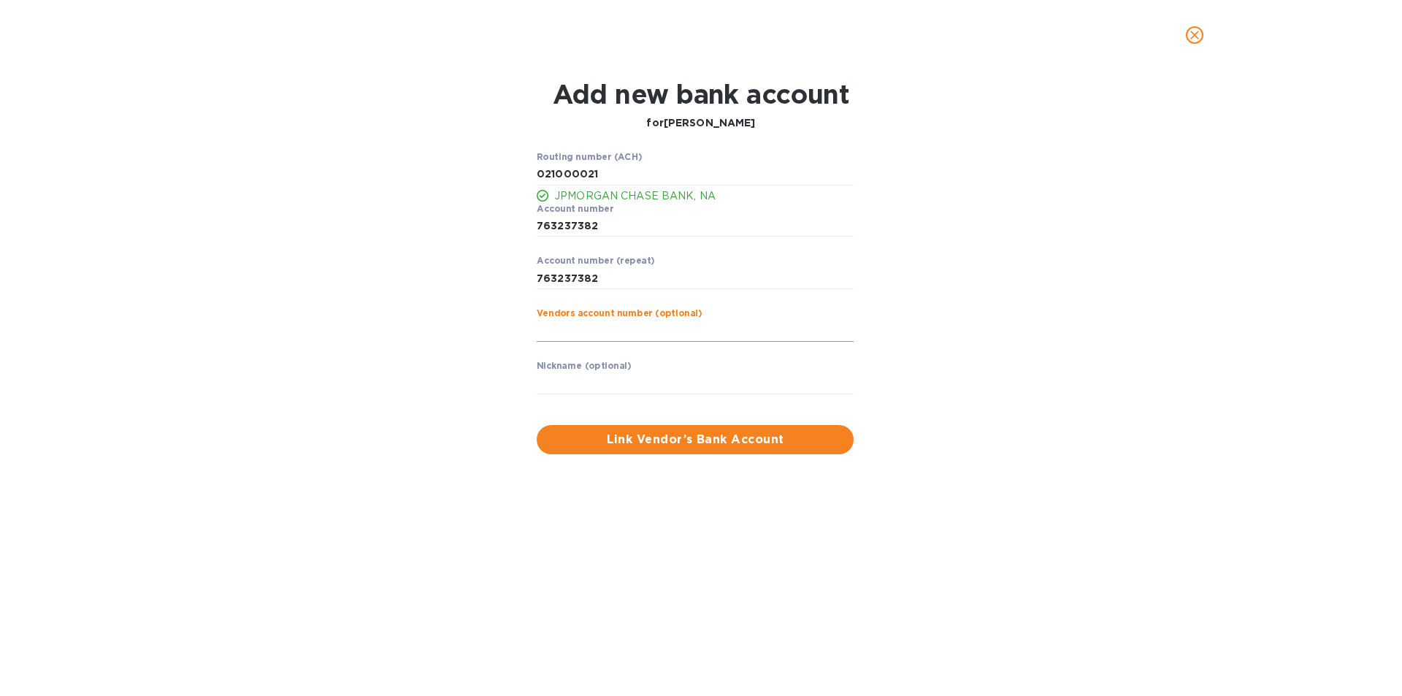
click at [570, 334] on input "text" at bounding box center [695, 331] width 317 height 22
click at [559, 389] on input "text" at bounding box center [695, 383] width 317 height 22
type input "yossi klein"
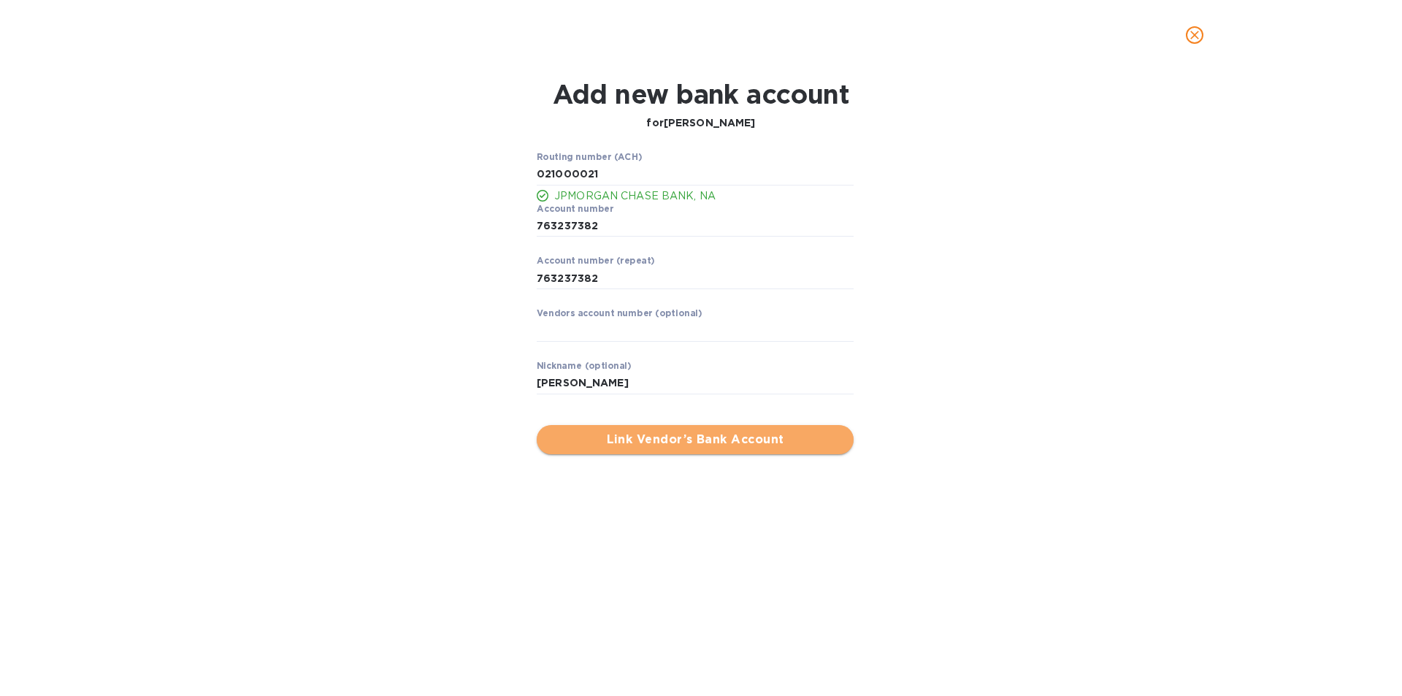
click at [689, 437] on span "Link Vendor’s Bank Account" at bounding box center [695, 440] width 294 height 18
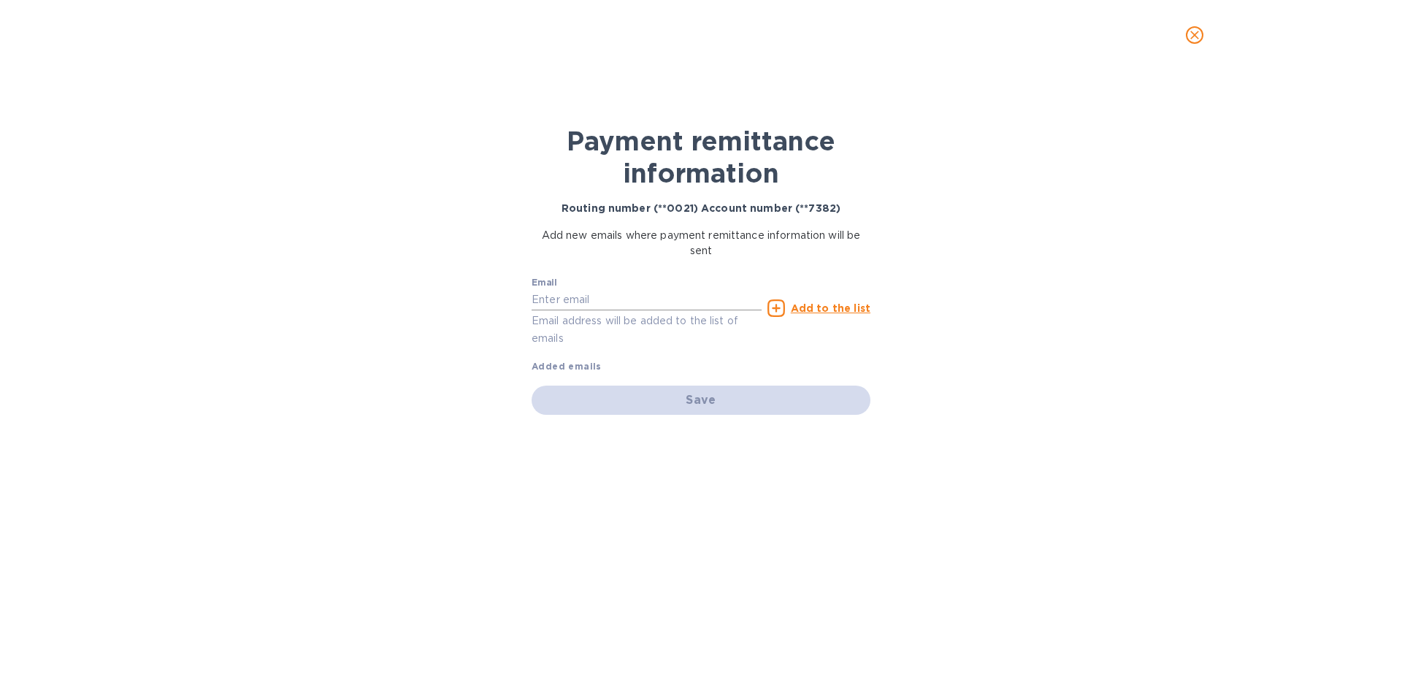
click at [645, 294] on input "text" at bounding box center [647, 300] width 230 height 22
type input "[EMAIL_ADDRESS][DOMAIN_NAME]"
click at [828, 305] on u "Add to the list" at bounding box center [831, 308] width 80 height 12
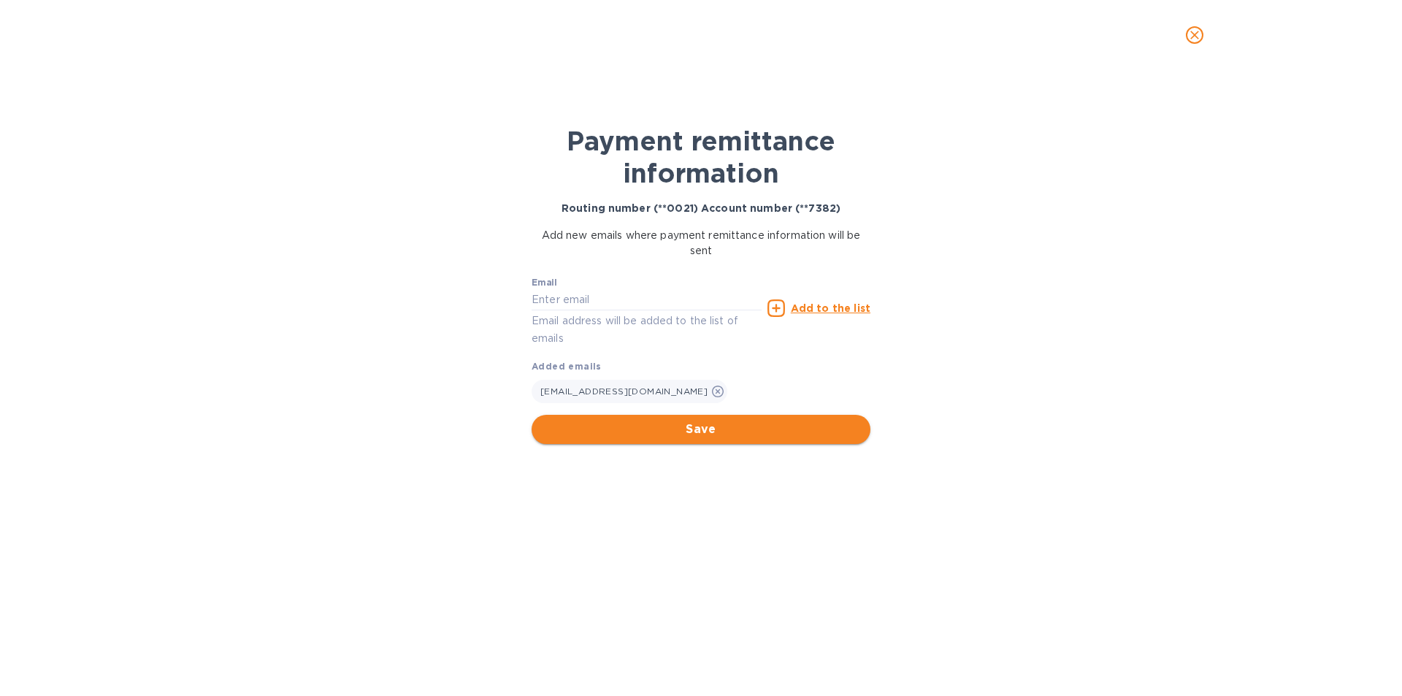
click at [704, 418] on button "Save" at bounding box center [701, 429] width 339 height 29
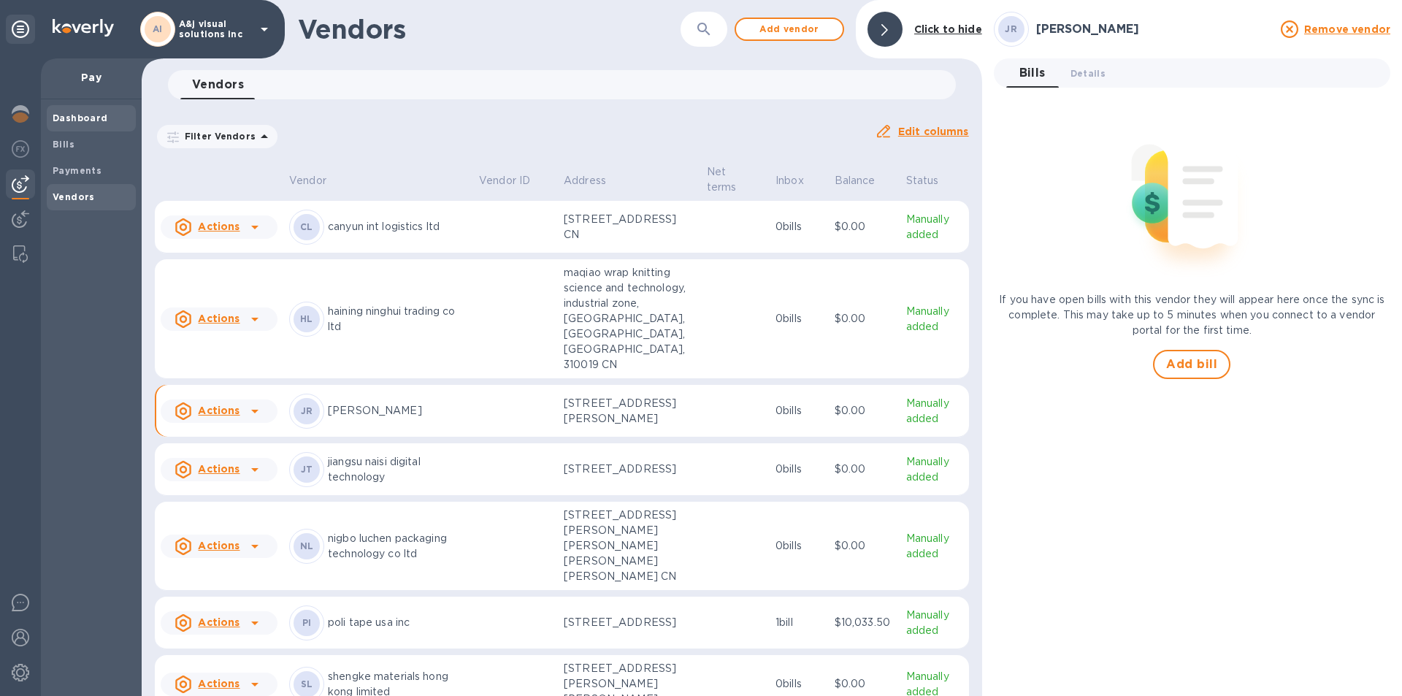
click at [69, 117] on b "Dashboard" at bounding box center [81, 117] width 56 height 11
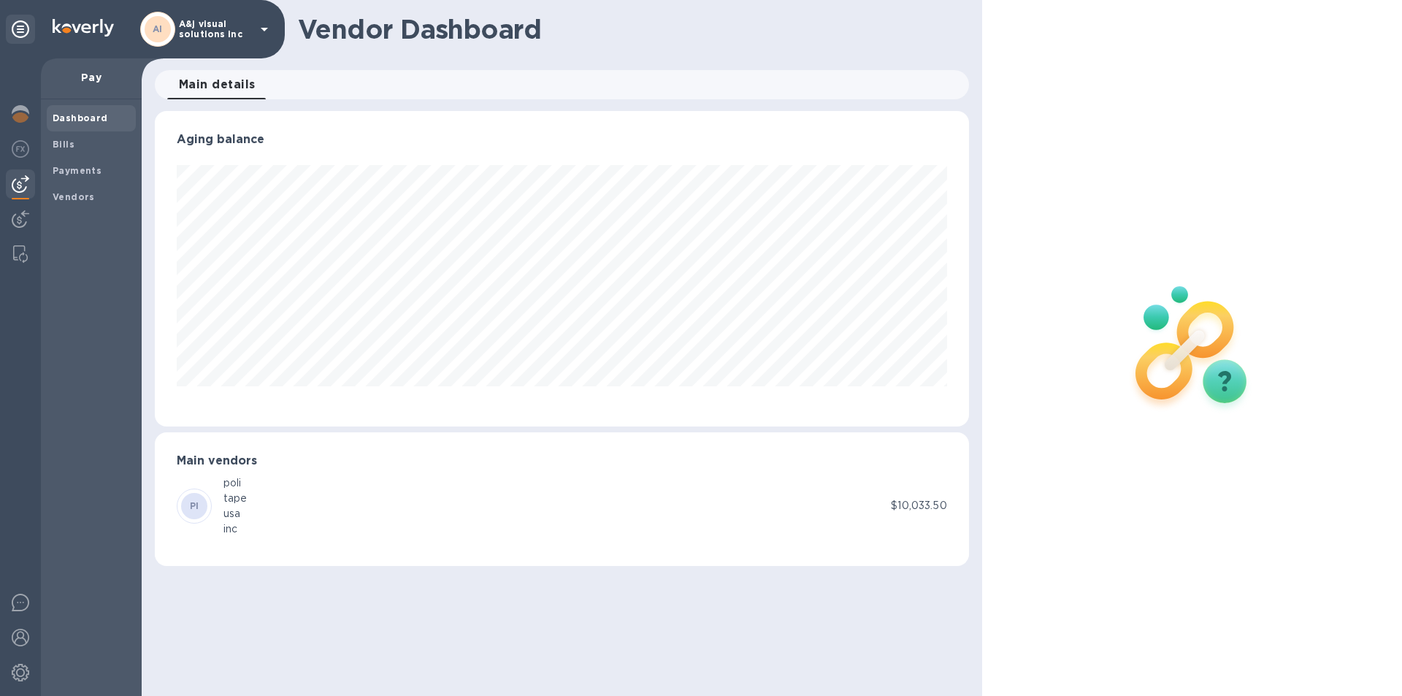
scroll to position [316, 814]
